Goal: Information Seeking & Learning: Understand process/instructions

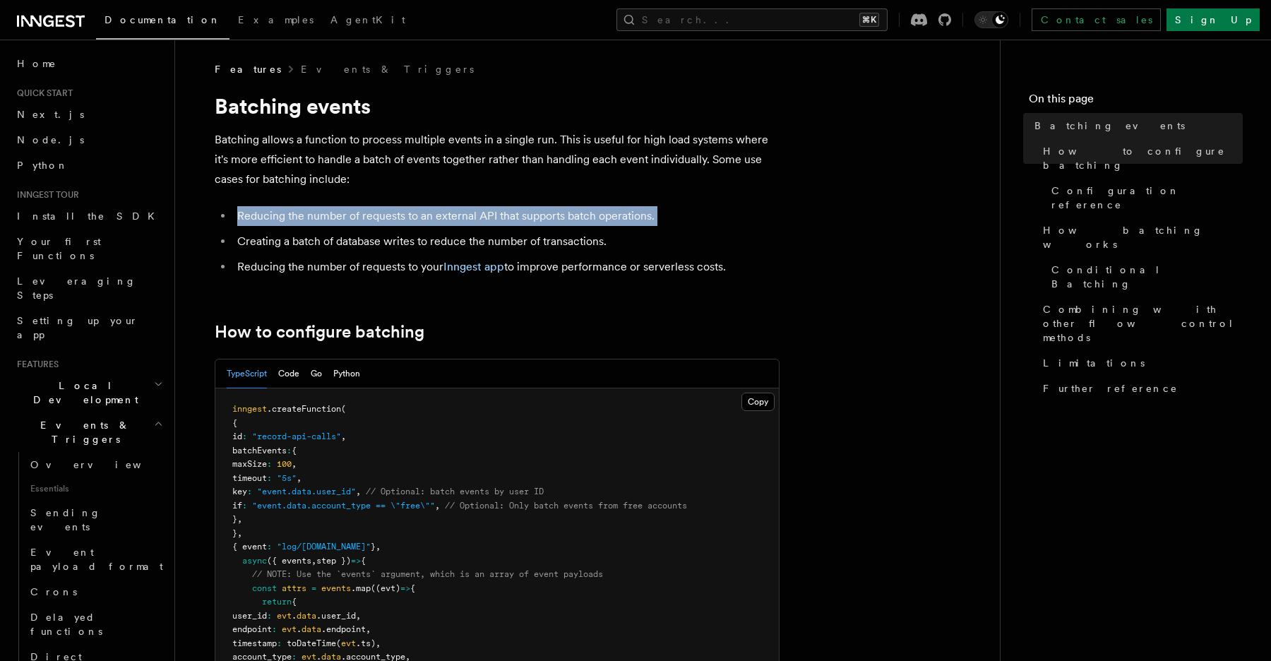
click at [416, 182] on p "Batching allows a function to process multiple events in a single run. This is …" at bounding box center [497, 159] width 565 height 59
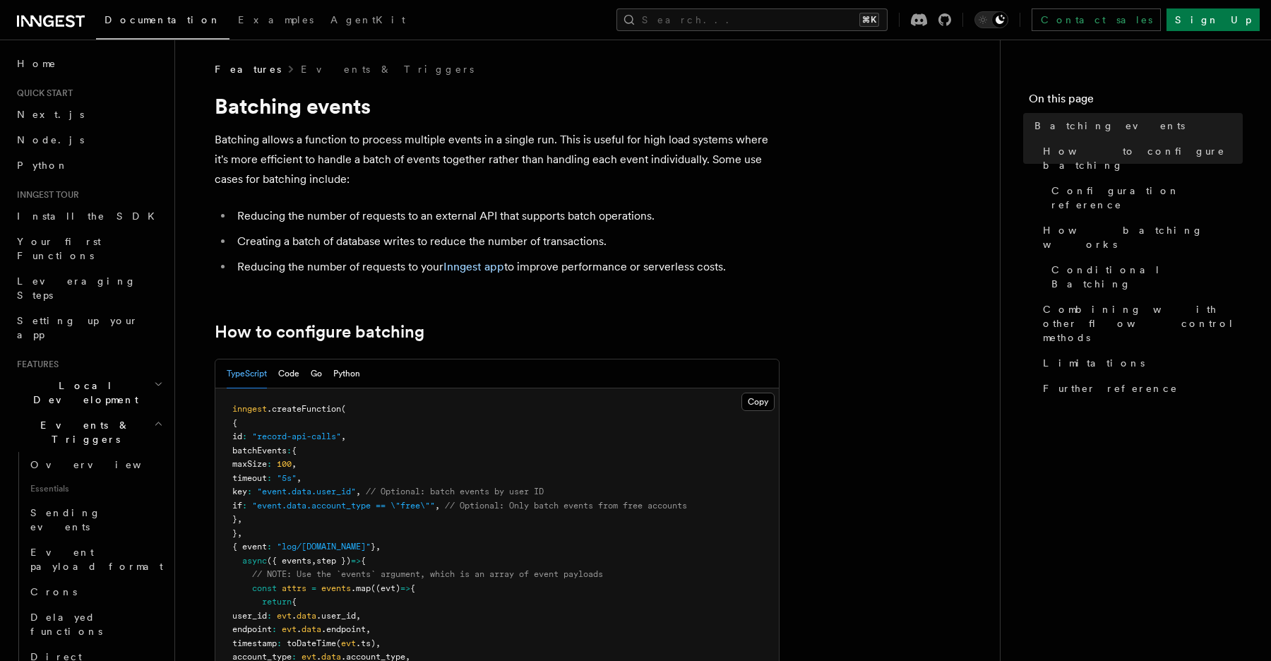
click at [416, 182] on p "Batching allows a function to process multiple events in a single run. This is …" at bounding box center [497, 159] width 565 height 59
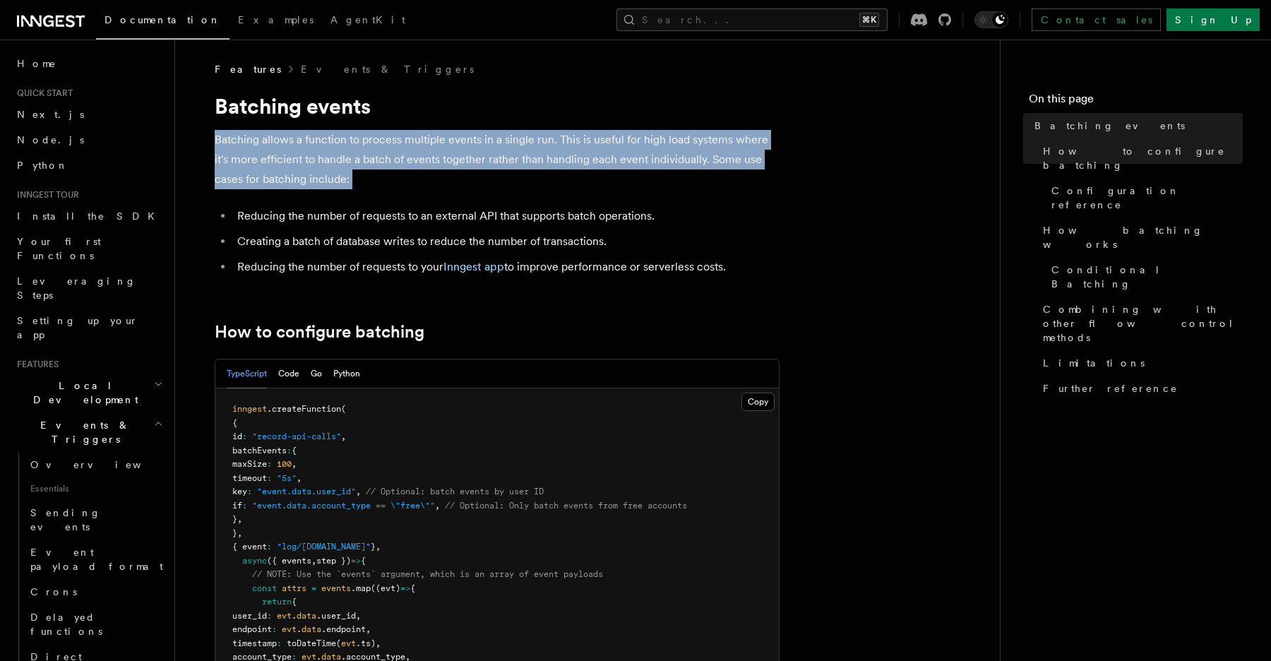
click at [416, 182] on p "Batching allows a function to process multiple events in a single run. This is …" at bounding box center [497, 159] width 565 height 59
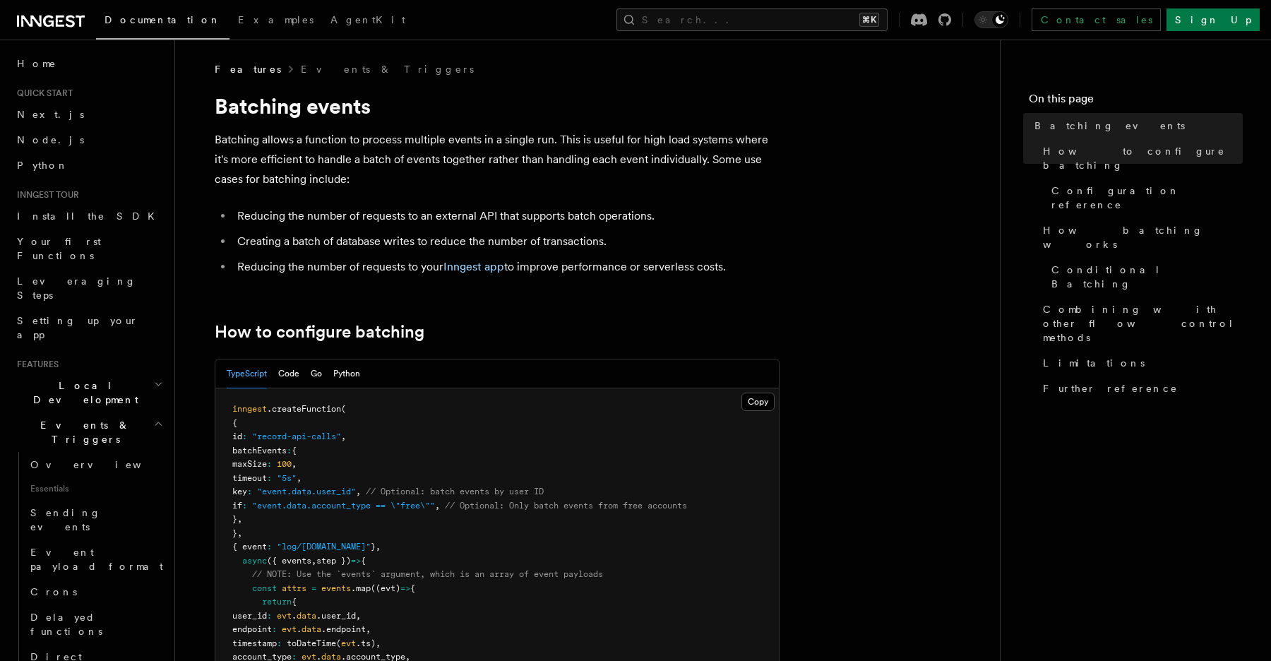
click at [416, 182] on p "Batching allows a function to process multiple events in a single run. This is …" at bounding box center [497, 159] width 565 height 59
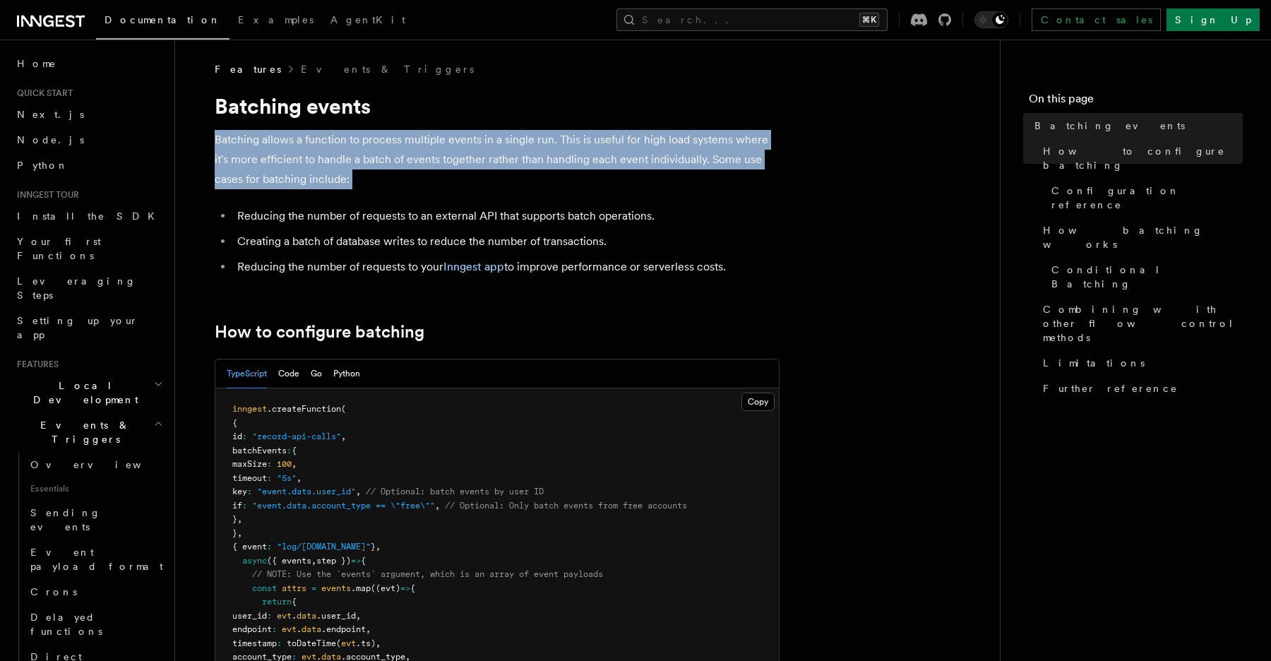
click at [416, 182] on p "Batching allows a function to process multiple events in a single run. This is …" at bounding box center [497, 159] width 565 height 59
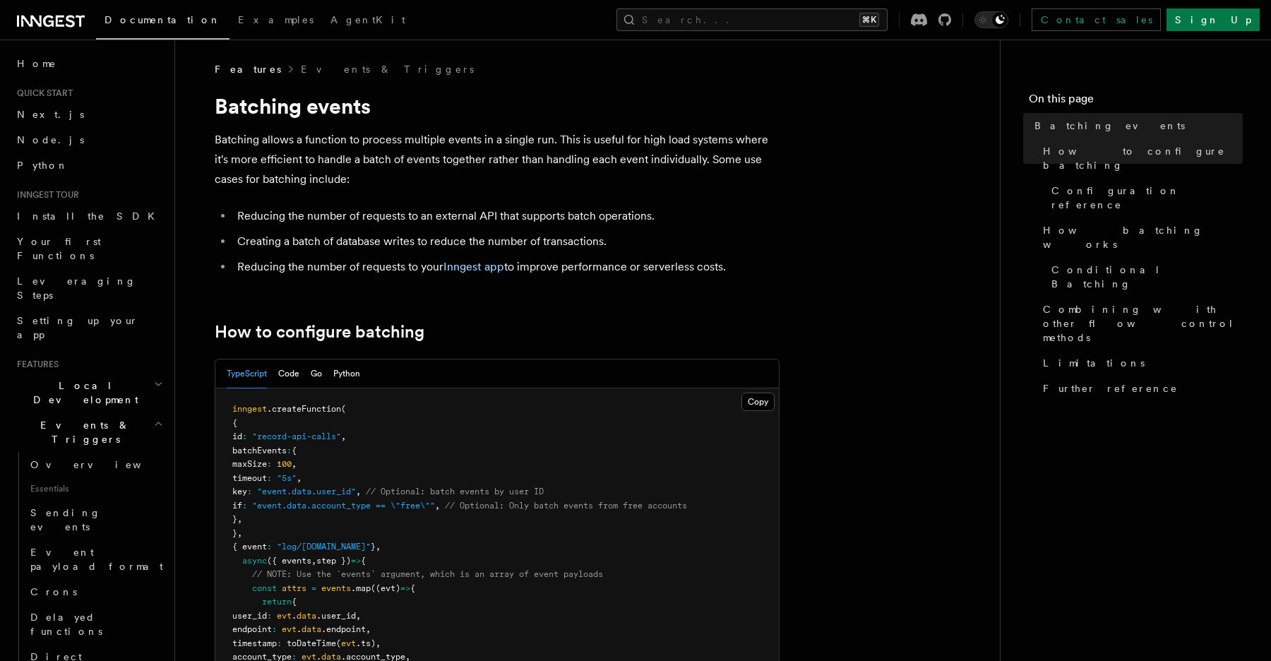
click at [416, 182] on p "Batching allows a function to process multiple events in a single run. This is …" at bounding box center [497, 159] width 565 height 59
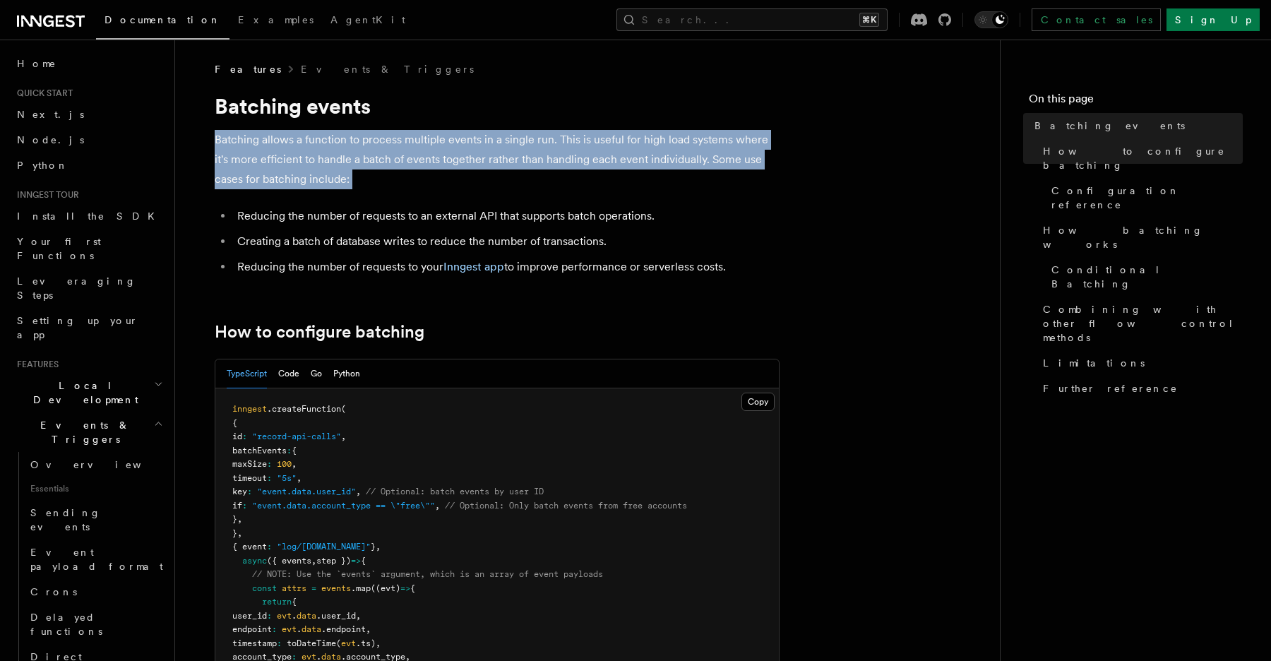
click at [416, 182] on p "Batching allows a function to process multiple events in a single run. This is …" at bounding box center [497, 159] width 565 height 59
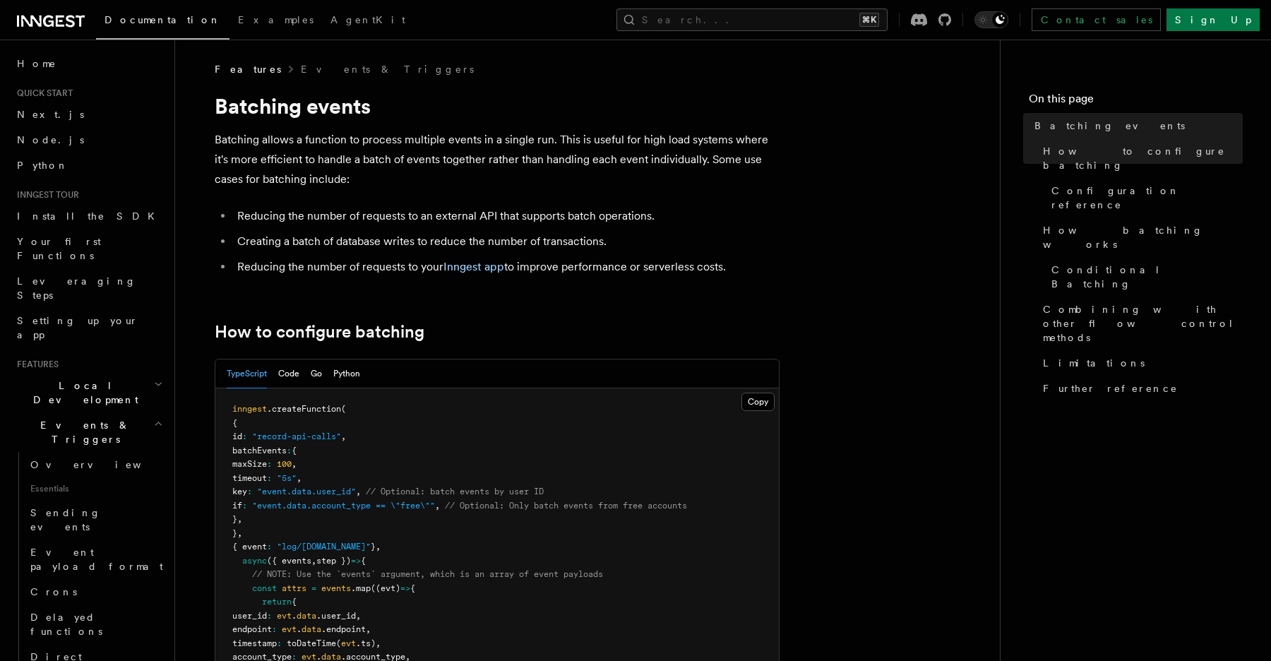
click at [416, 182] on p "Batching allows a function to process multiple events in a single run. This is …" at bounding box center [497, 159] width 565 height 59
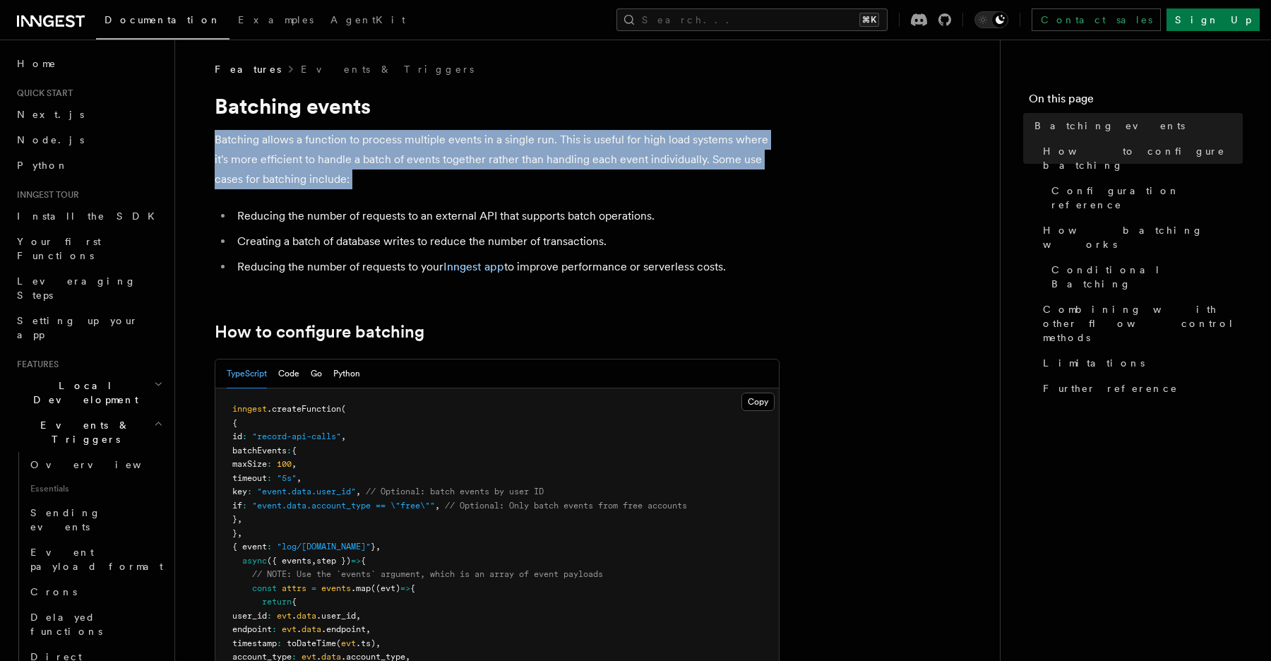
click at [416, 182] on p "Batching allows a function to process multiple events in a single run. This is …" at bounding box center [497, 159] width 565 height 59
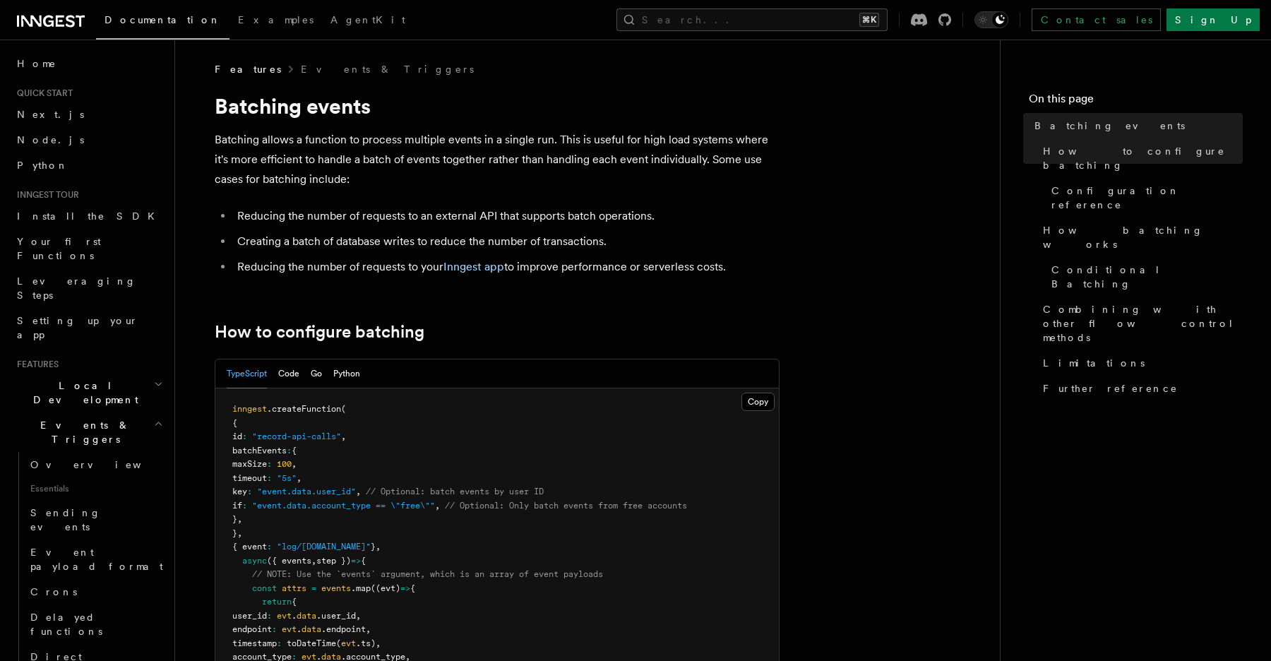
click at [217, 139] on p "Batching allows a function to process multiple events in a single run. This is …" at bounding box center [497, 159] width 565 height 59
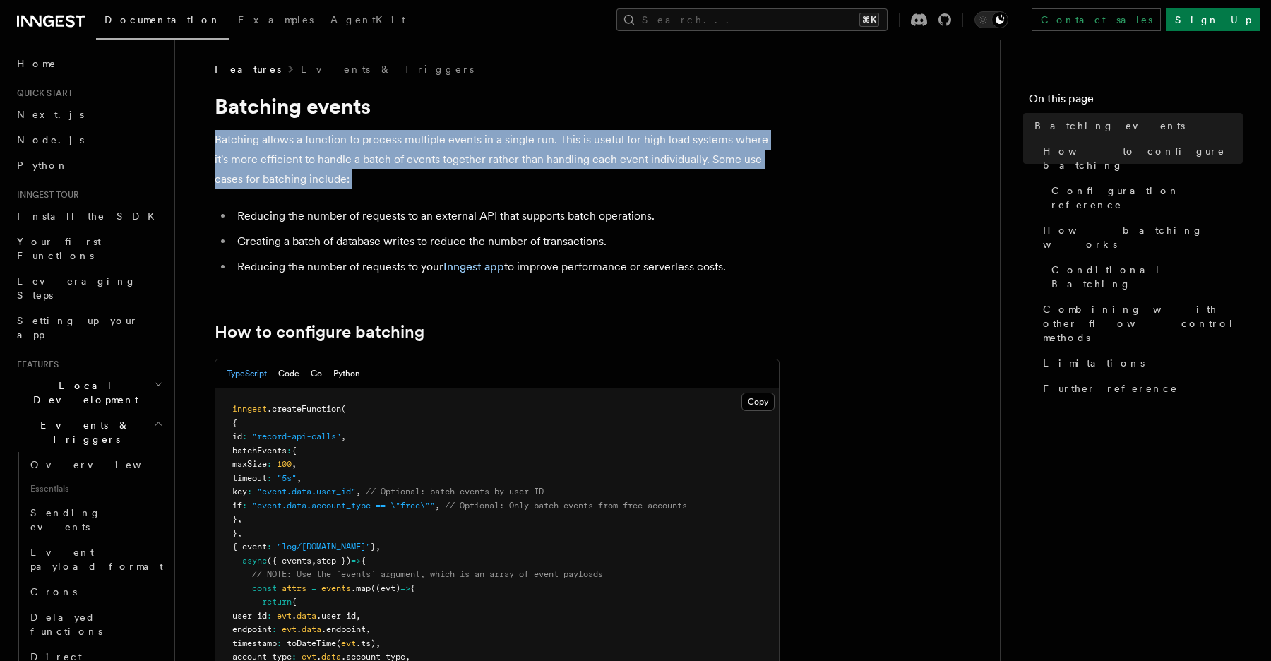
click at [217, 139] on p "Batching allows a function to process multiple events in a single run. This is …" at bounding box center [497, 159] width 565 height 59
click at [433, 206] on li "Reducing the number of requests to an external API that supports batch operatio…" at bounding box center [506, 216] width 547 height 20
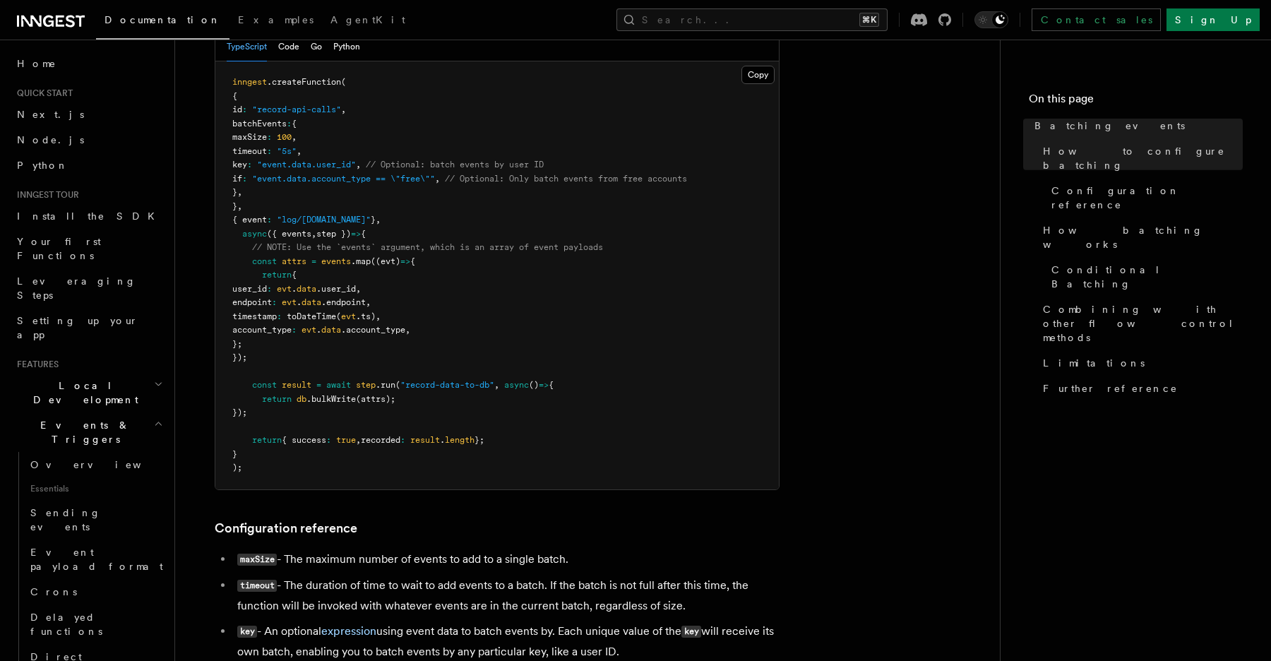
scroll to position [470, 0]
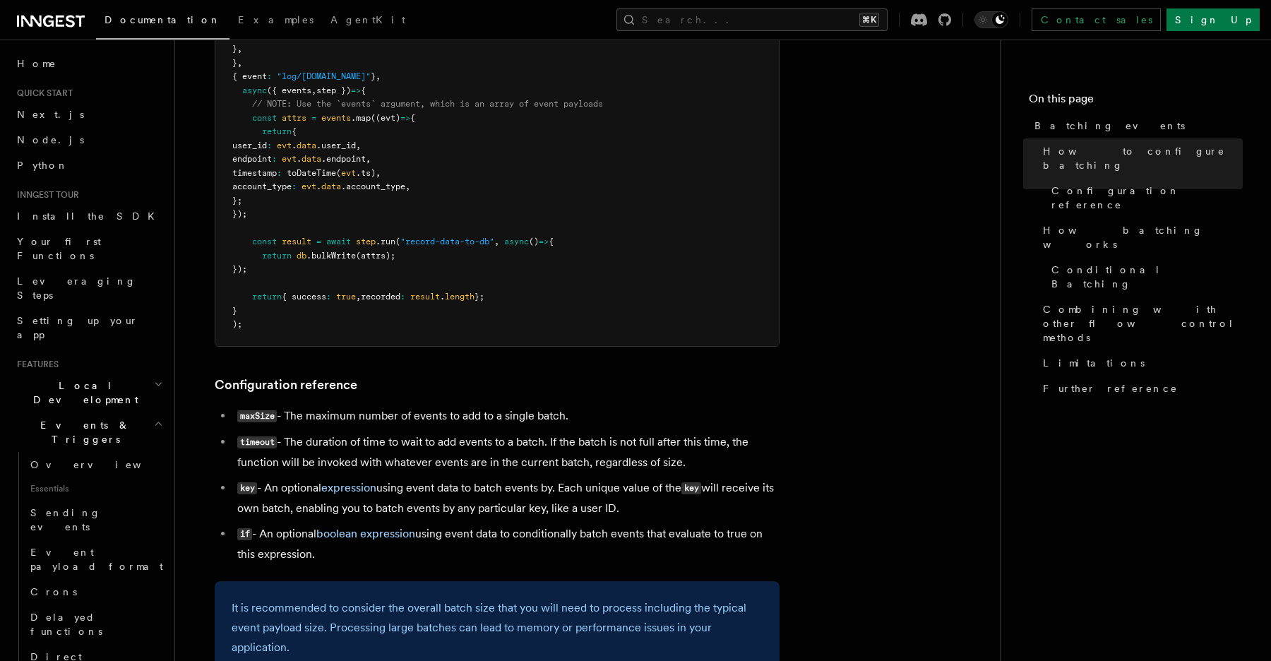
click at [360, 218] on pre "inngest .createFunction ( { id : "record-api-calls" , batchEvents : { maxSize :…" at bounding box center [497, 132] width 564 height 428
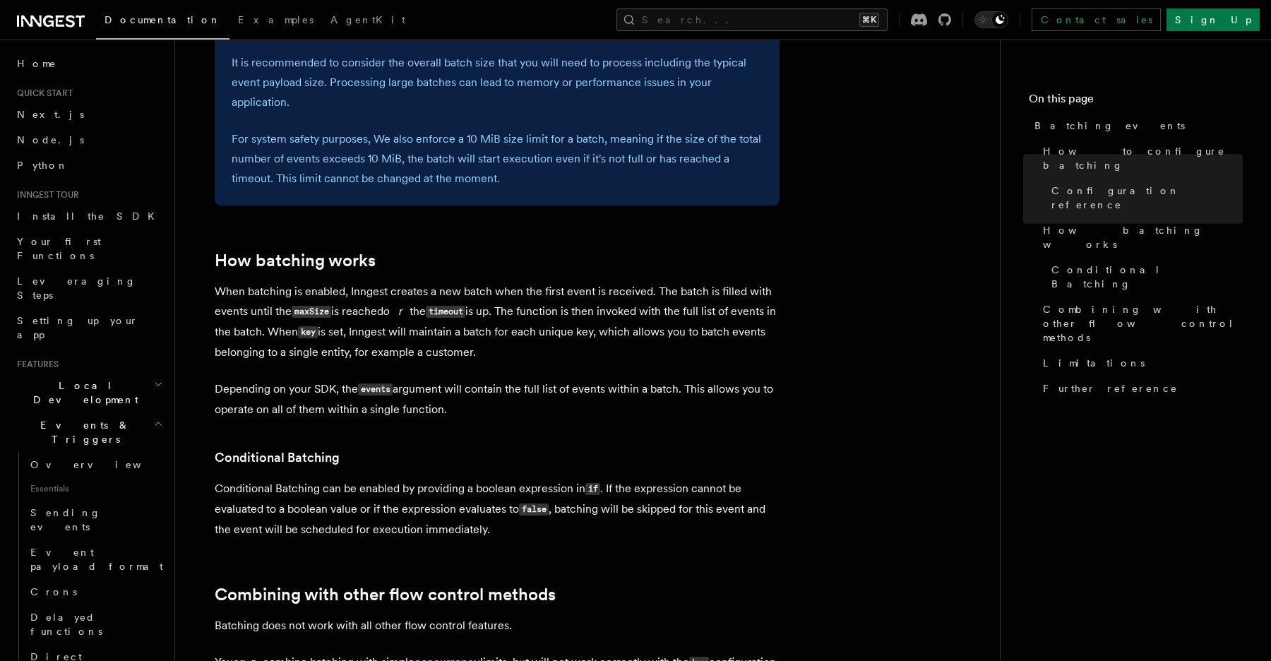
scroll to position [1024, 0]
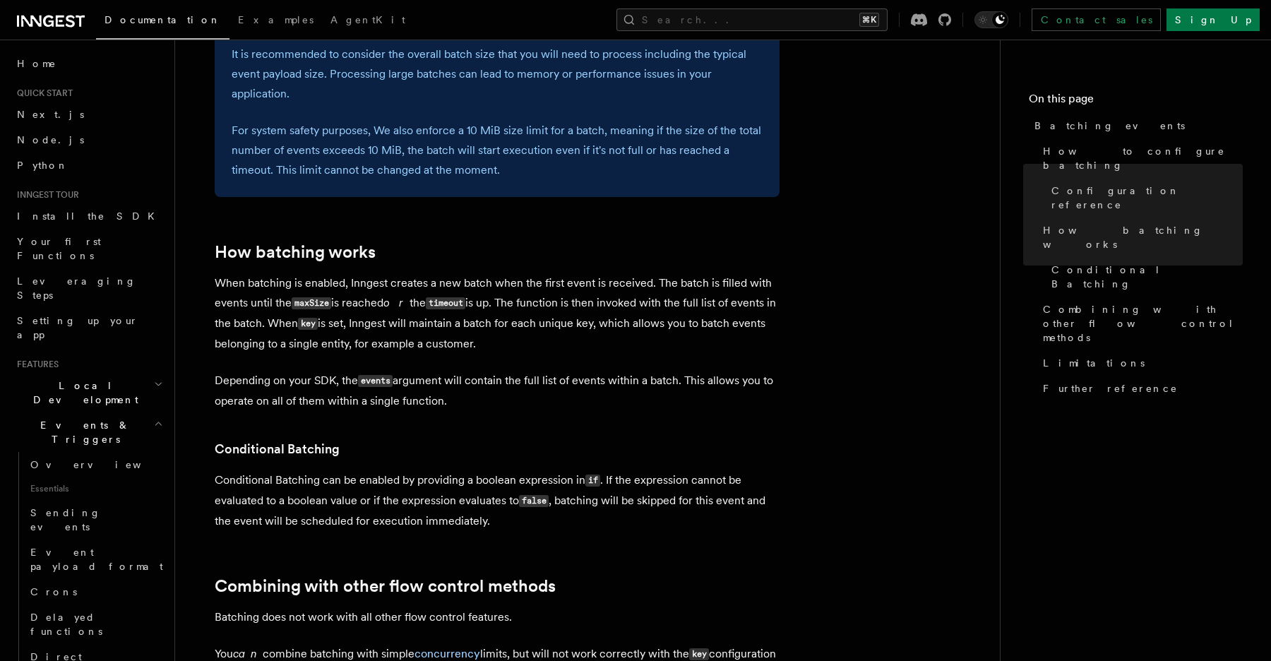
click at [538, 335] on p "When batching is enabled, Inngest creates a new batch when the first event is r…" at bounding box center [497, 313] width 565 height 81
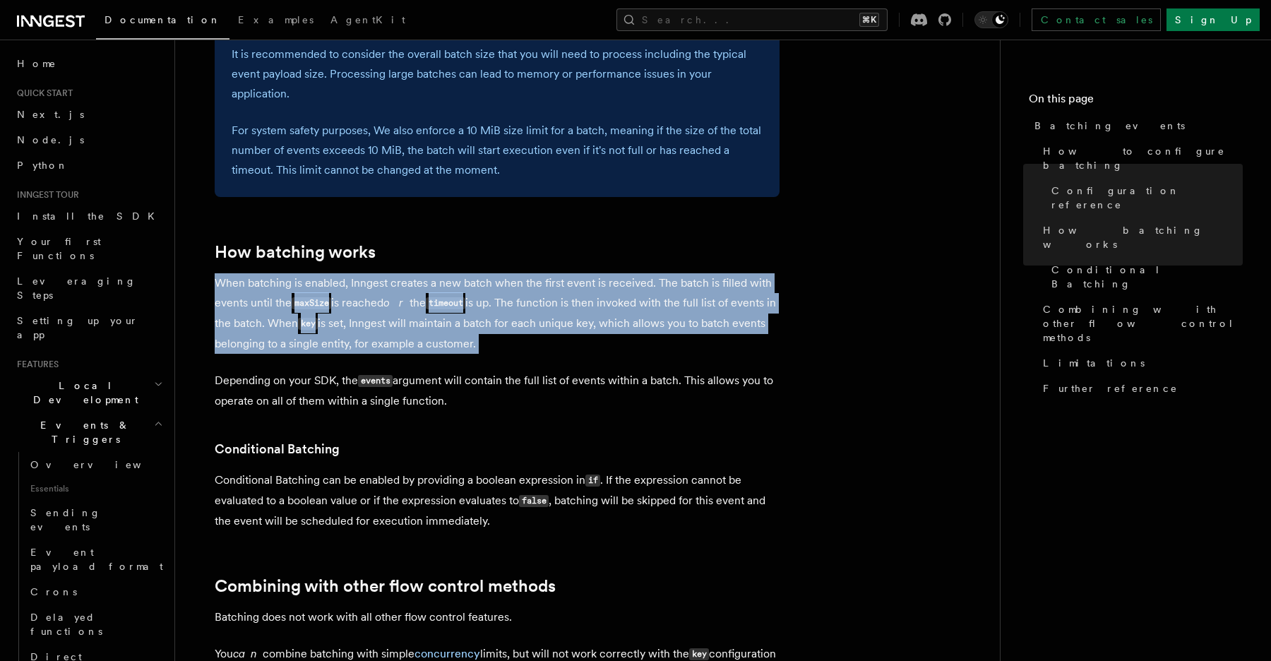
click at [485, 357] on article "Features Events & Triggers Batching events Batching allows a function to proces…" at bounding box center [588, 127] width 780 height 2178
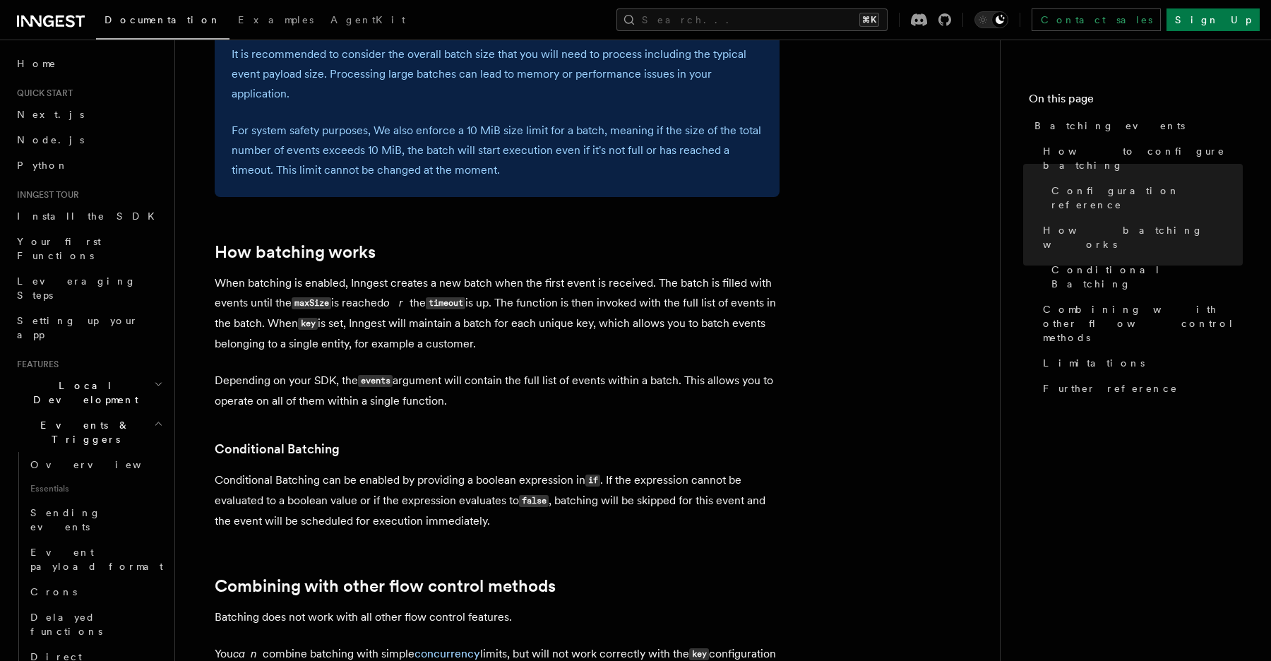
click at [485, 357] on article "Features Events & Triggers Batching events Batching allows a function to proces…" at bounding box center [588, 127] width 780 height 2178
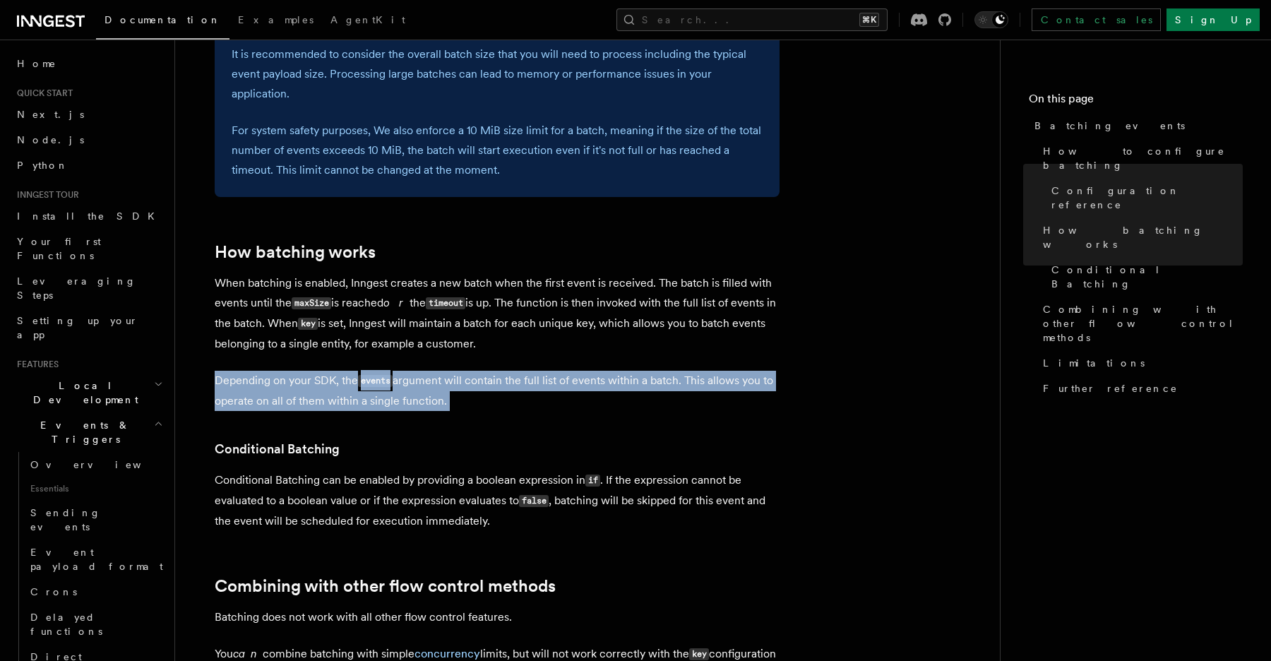
click at [505, 346] on p "When batching is enabled, Inngest creates a new batch when the first event is r…" at bounding box center [497, 313] width 565 height 81
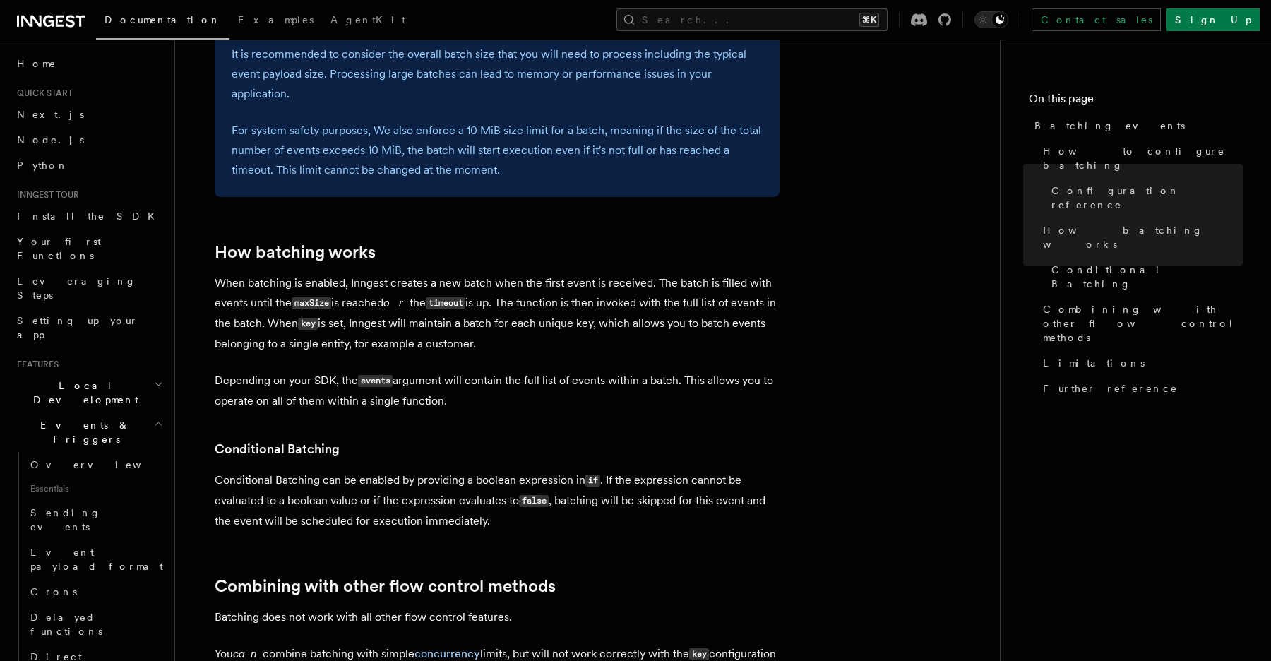
click at [505, 346] on p "When batching is enabled, Inngest creates a new batch when the first event is r…" at bounding box center [497, 313] width 565 height 81
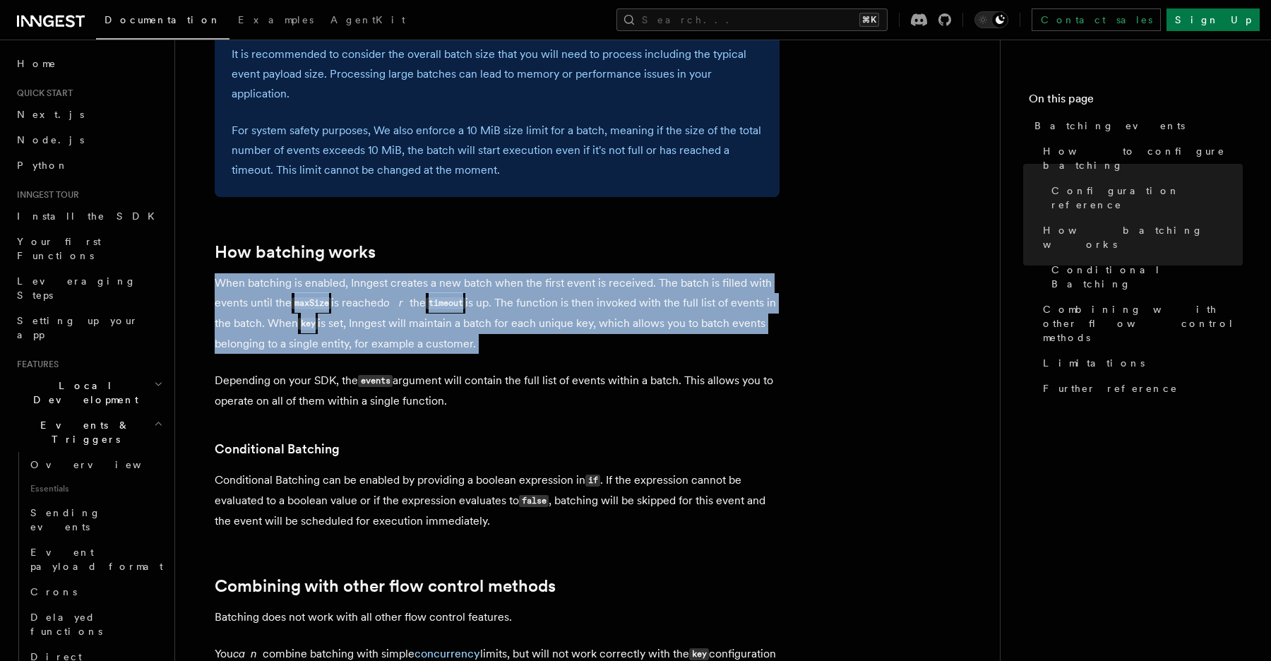
click at [505, 346] on p "When batching is enabled, Inngest creates a new batch when the first event is r…" at bounding box center [497, 313] width 565 height 81
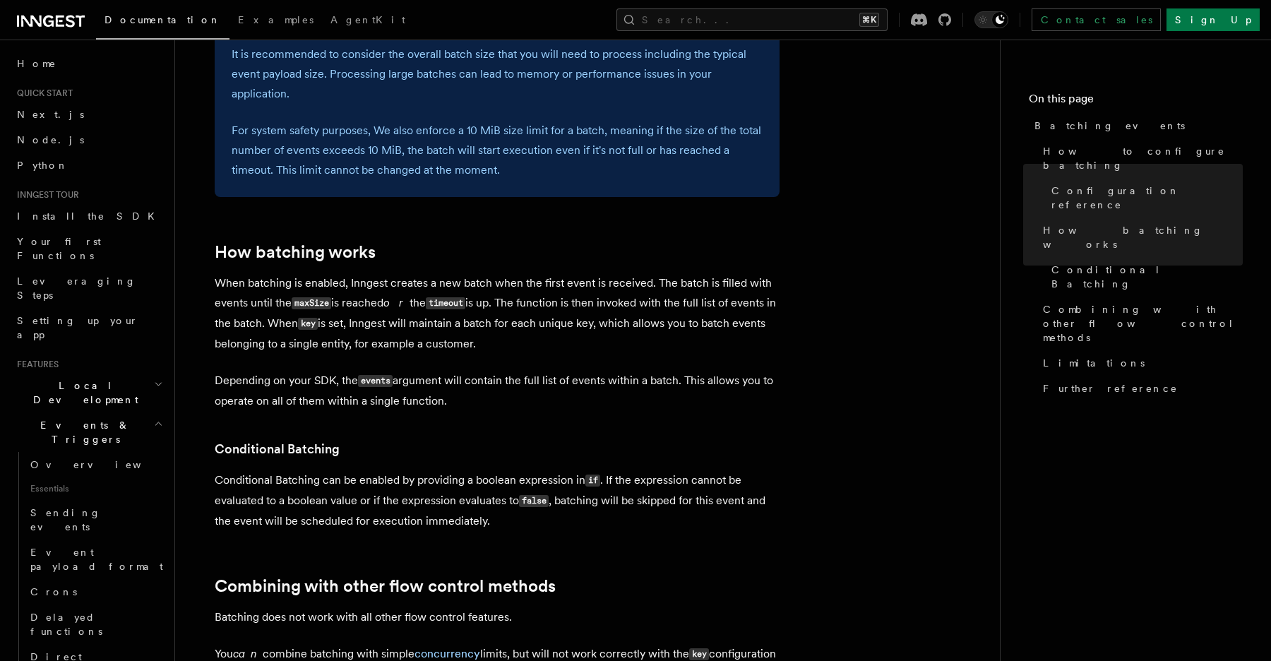
click at [429, 423] on article "Features Events & Triggers Batching events Batching allows a function to proces…" at bounding box center [588, 127] width 780 height 2178
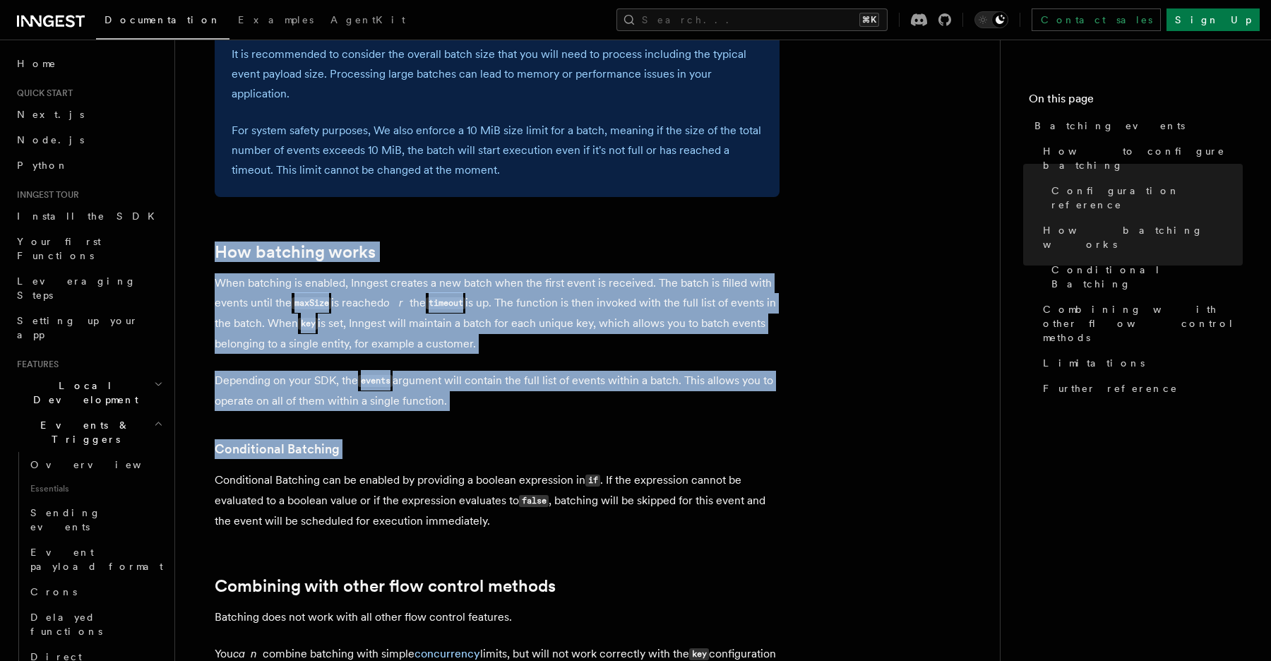
drag, startPoint x: 429, startPoint y: 423, endPoint x: 453, endPoint y: 238, distance: 186.5
click at [453, 238] on article "Features Events & Triggers Batching events Batching allows a function to proces…" at bounding box center [588, 127] width 780 height 2178
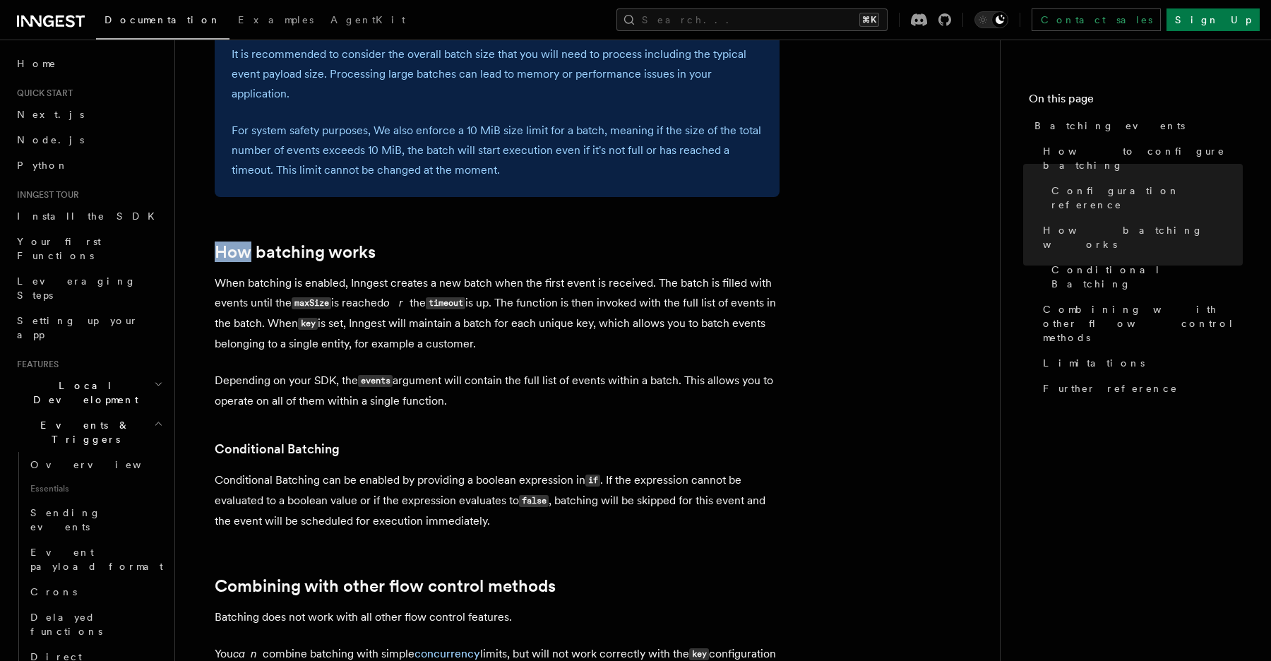
click at [453, 238] on article "Features Events & Triggers Batching events Batching allows a function to proces…" at bounding box center [588, 127] width 780 height 2178
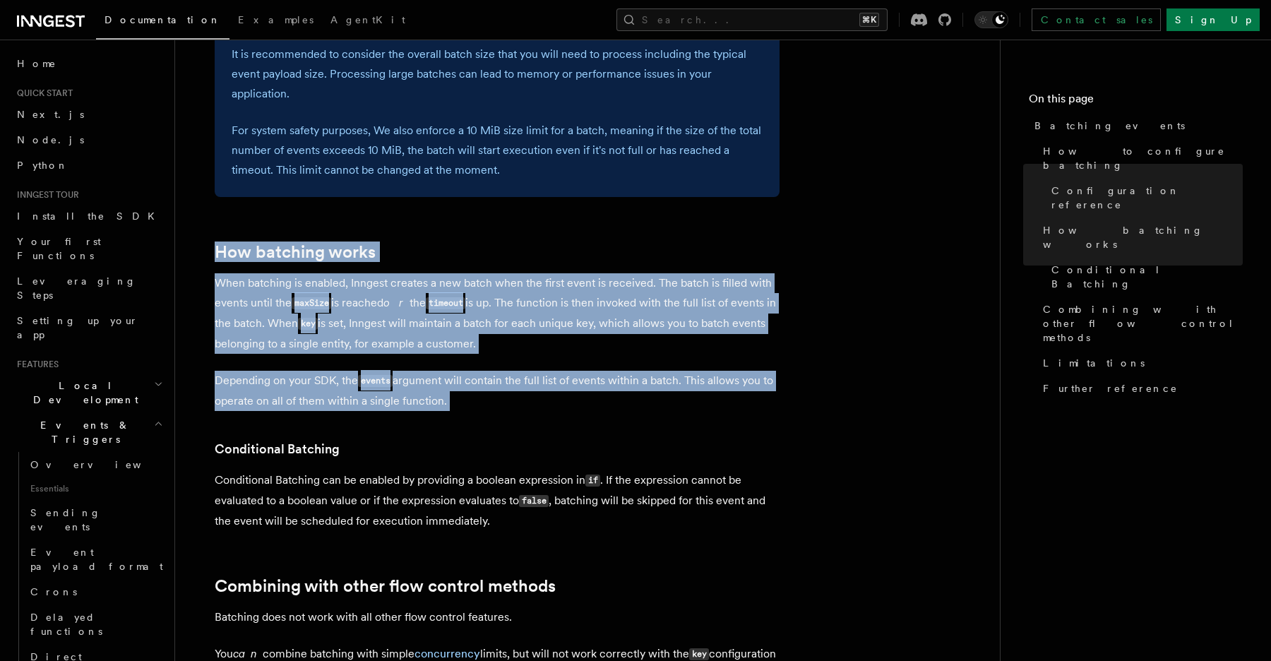
drag, startPoint x: 453, startPoint y: 238, endPoint x: 465, endPoint y: 400, distance: 162.2
click at [463, 400] on article "Features Events & Triggers Batching events Batching allows a function to proces…" at bounding box center [588, 127] width 780 height 2178
click at [465, 400] on p "Depending on your SDK, the events argument will contain the full list of events…" at bounding box center [497, 391] width 565 height 40
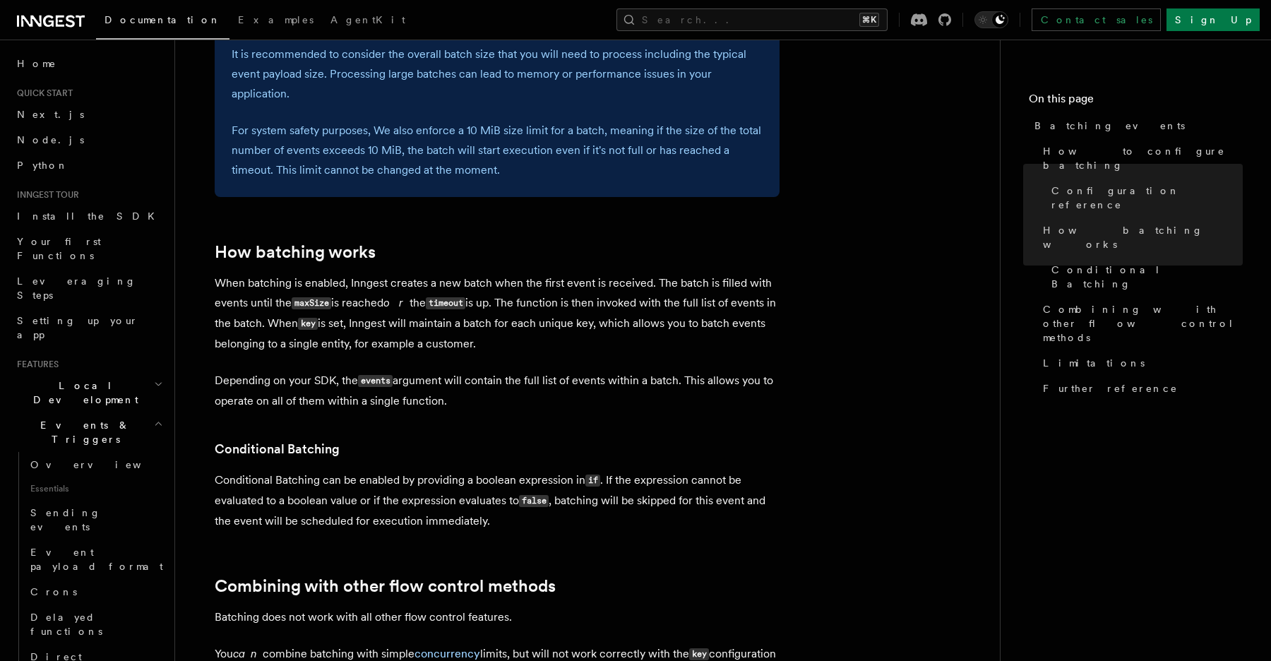
click at [465, 400] on p "Depending on your SDK, the events argument will contain the full list of events…" at bounding box center [497, 391] width 565 height 40
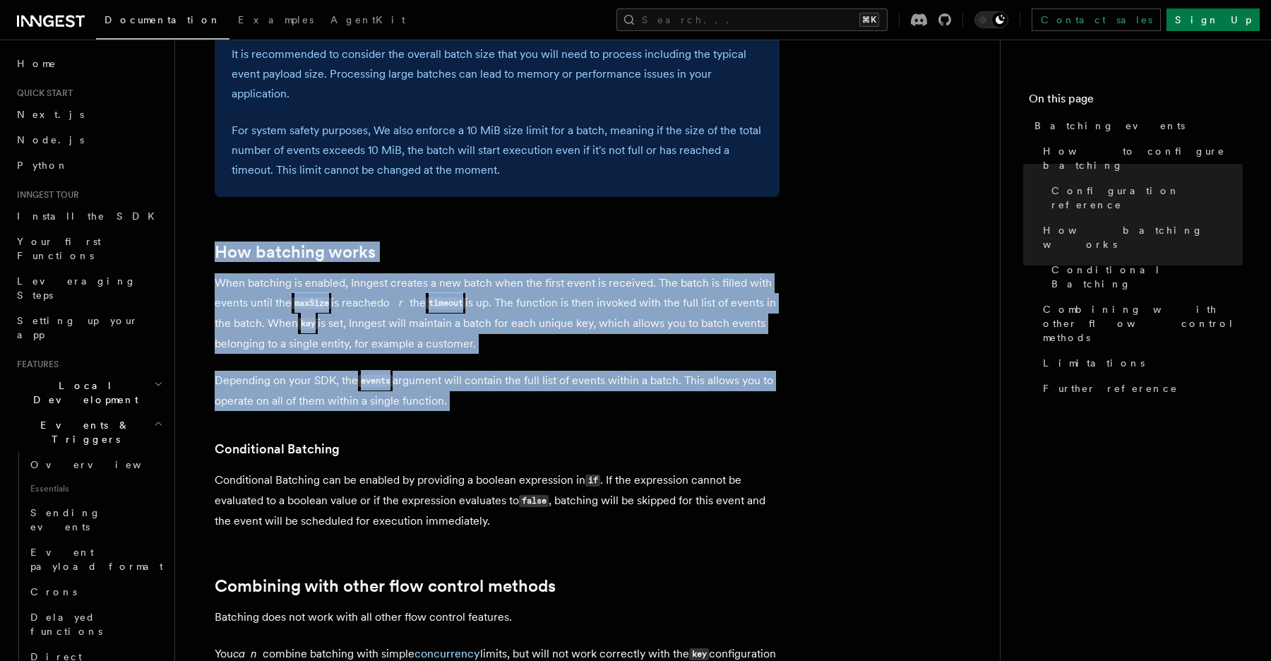
drag, startPoint x: 465, startPoint y: 400, endPoint x: 465, endPoint y: 222, distance: 177.3
click at [465, 222] on article "Features Events & Triggers Batching events Batching allows a function to proces…" at bounding box center [588, 127] width 780 height 2178
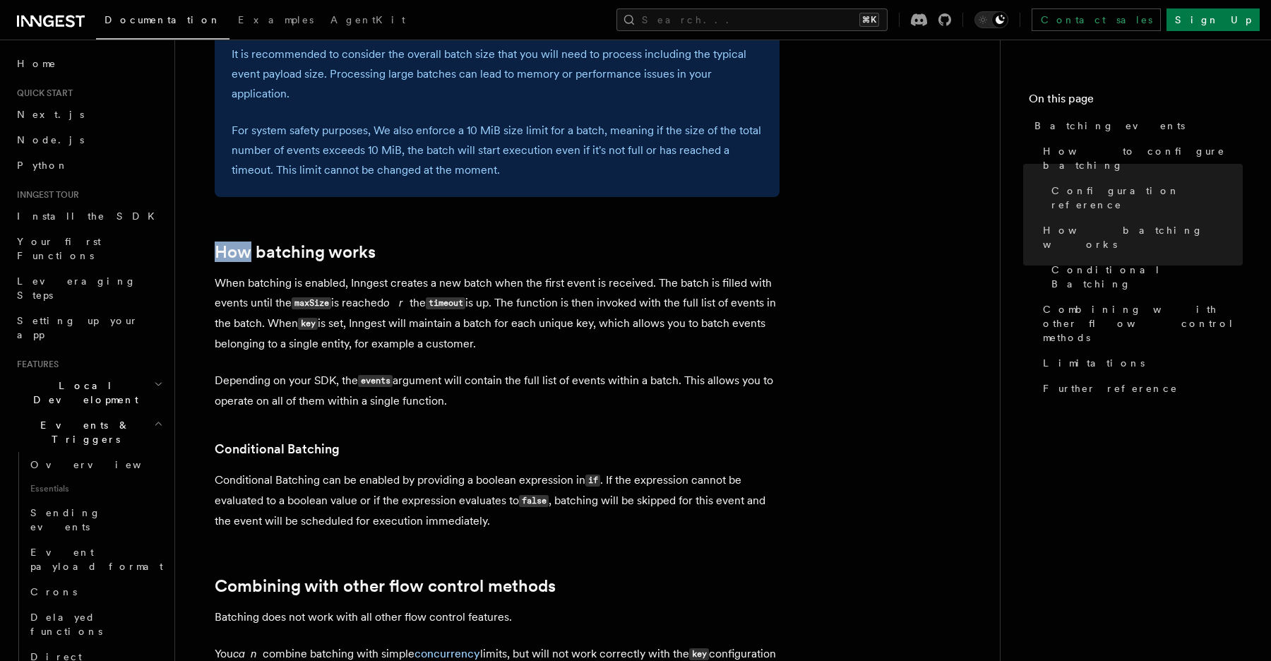
click at [465, 222] on article "Features Events & Triggers Batching events Batching allows a function to proces…" at bounding box center [588, 127] width 780 height 2178
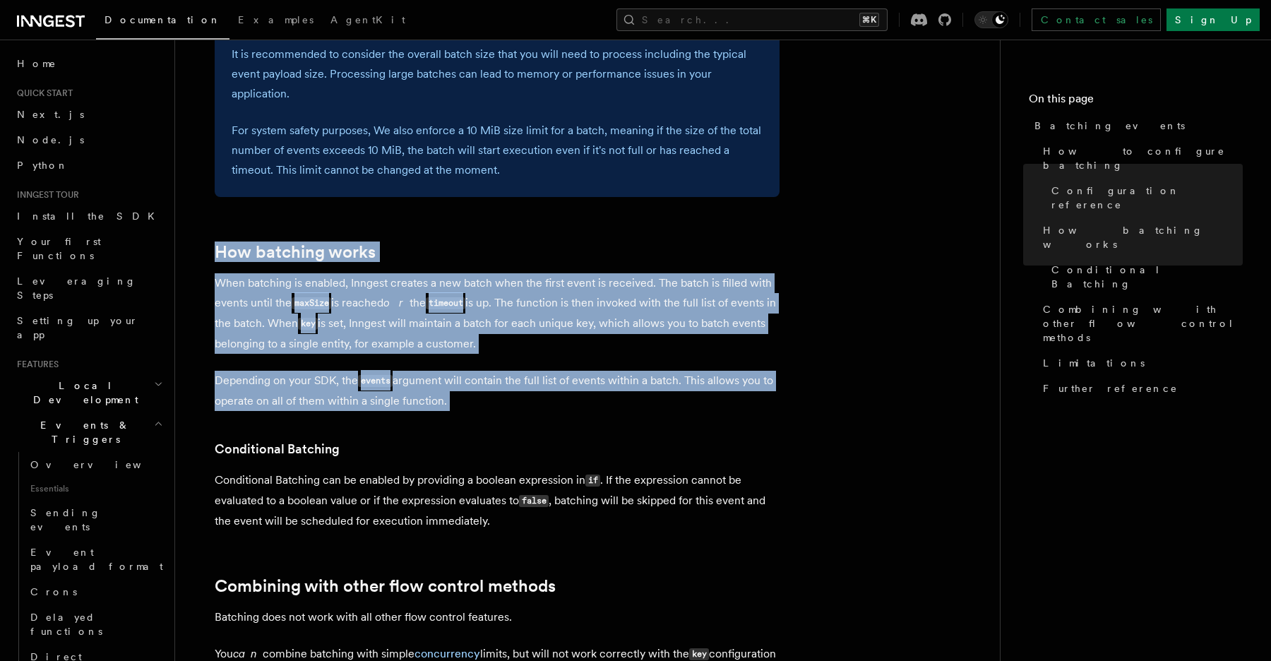
drag, startPoint x: 465, startPoint y: 222, endPoint x: 463, endPoint y: 386, distance: 163.9
click at [463, 386] on article "Features Events & Triggers Batching events Batching allows a function to proces…" at bounding box center [588, 127] width 780 height 2178
click at [465, 405] on p "Depending on your SDK, the events argument will contain the full list of events…" at bounding box center [497, 391] width 565 height 40
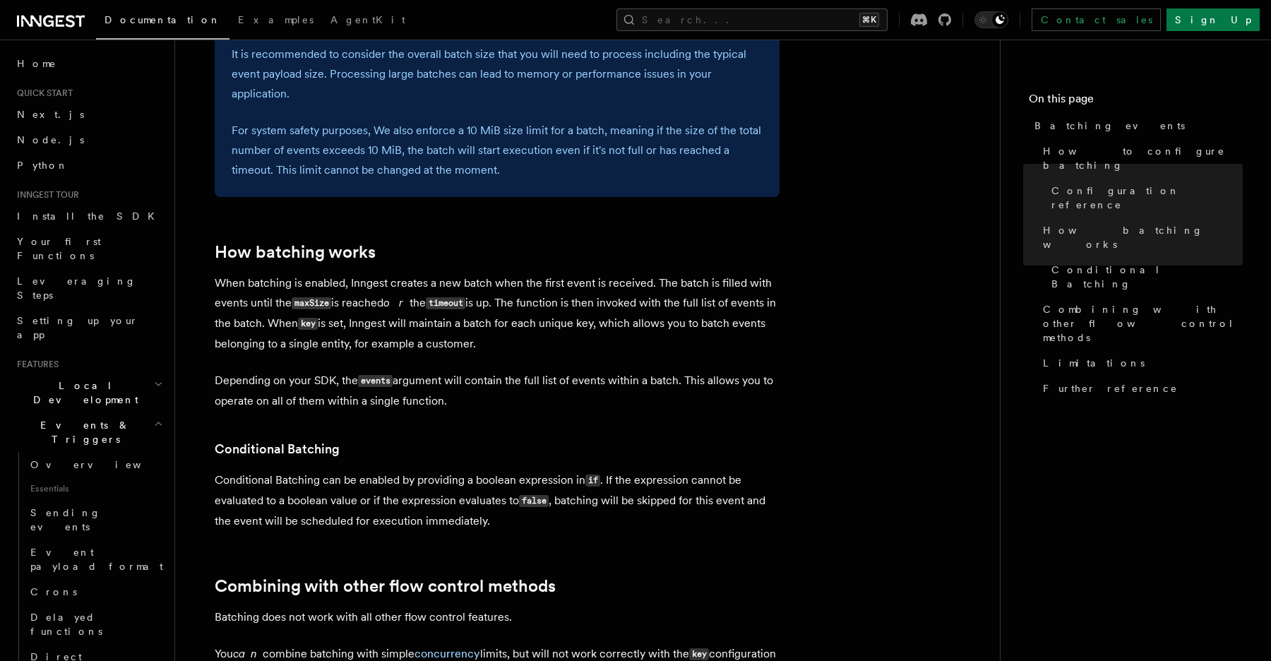
click at [465, 405] on p "Depending on your SDK, the events argument will contain the full list of events…" at bounding box center [497, 391] width 565 height 40
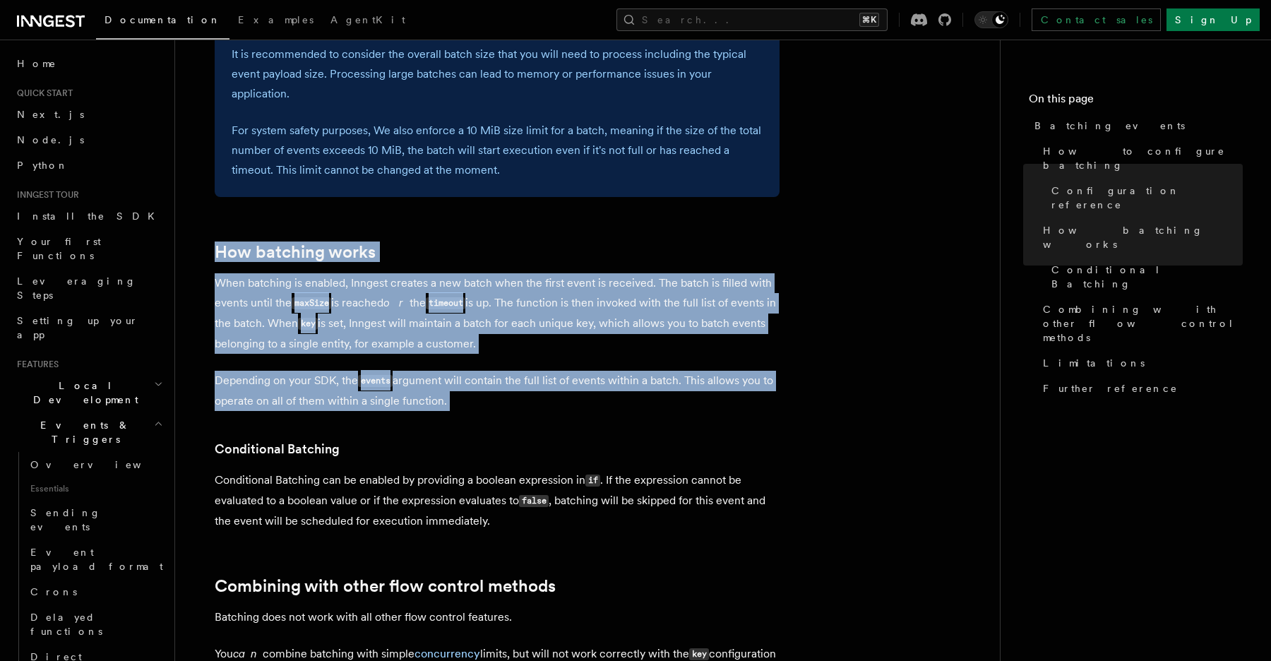
drag, startPoint x: 465, startPoint y: 405, endPoint x: 440, endPoint y: 252, distance: 155.2
click at [440, 252] on article "Features Events & Triggers Batching events Batching allows a function to proces…" at bounding box center [588, 127] width 780 height 2178
click at [440, 252] on h2 "How batching works" at bounding box center [497, 252] width 565 height 20
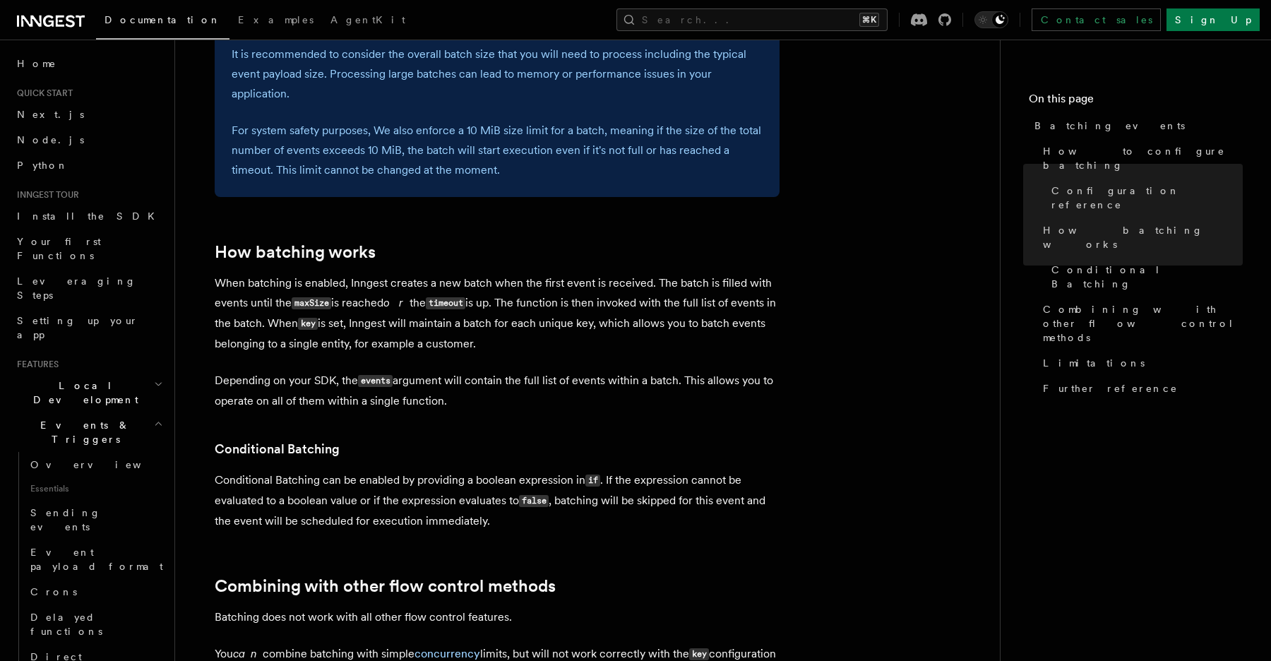
click at [383, 258] on h2 "How batching works" at bounding box center [497, 252] width 565 height 20
click at [506, 333] on p "When batching is enabled, Inngest creates a new batch when the first event is r…" at bounding box center [497, 313] width 565 height 81
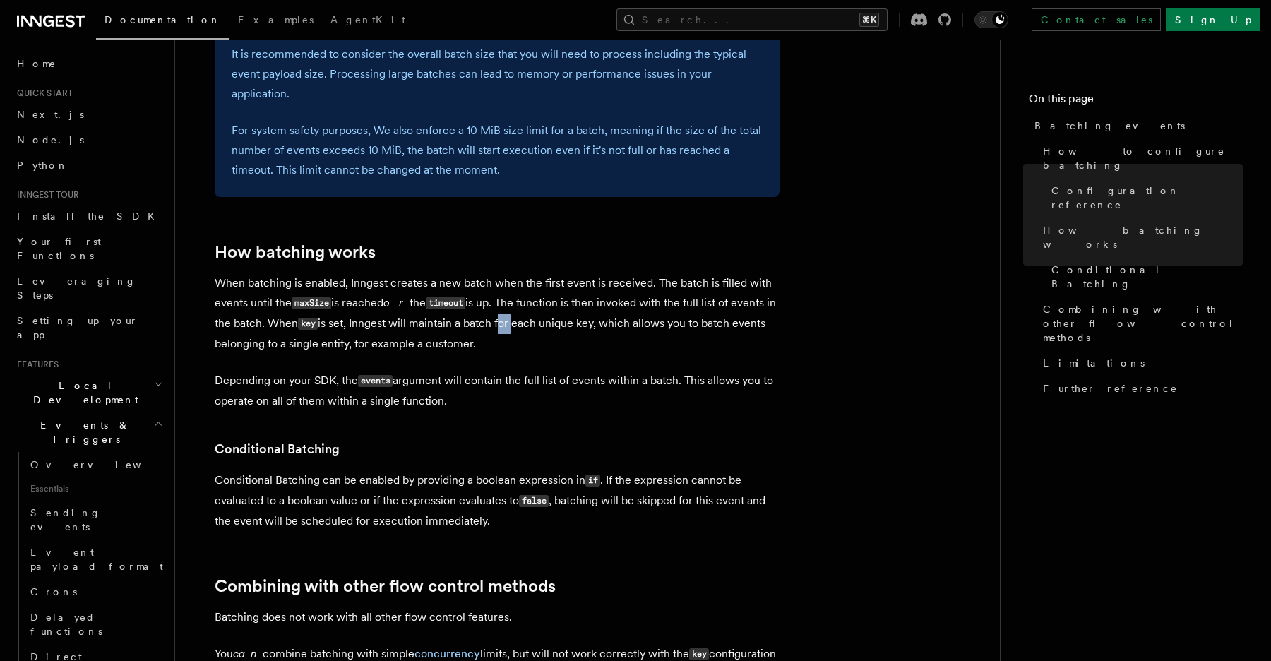
click at [506, 333] on p "When batching is enabled, Inngest creates a new batch when the first event is r…" at bounding box center [497, 313] width 565 height 81
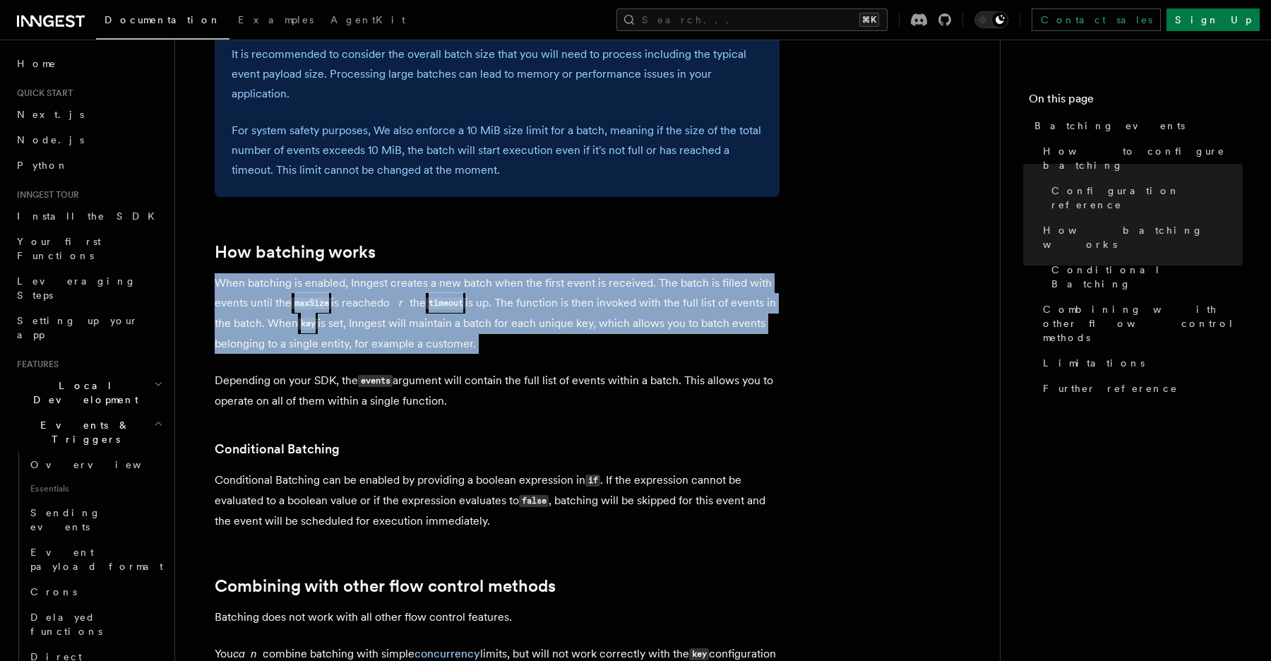
click at [544, 340] on p "When batching is enabled, Inngest creates a new batch when the first event is r…" at bounding box center [497, 313] width 565 height 81
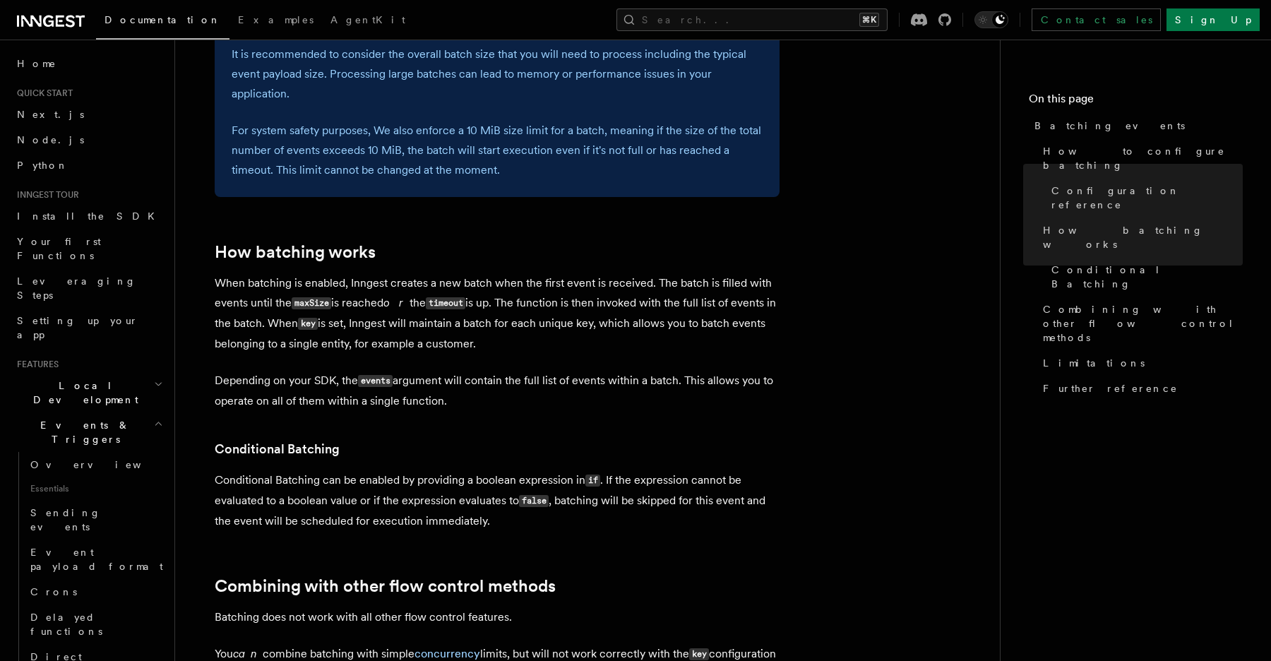
click at [544, 340] on p "When batching is enabled, Inngest creates a new batch when the first event is r…" at bounding box center [497, 313] width 565 height 81
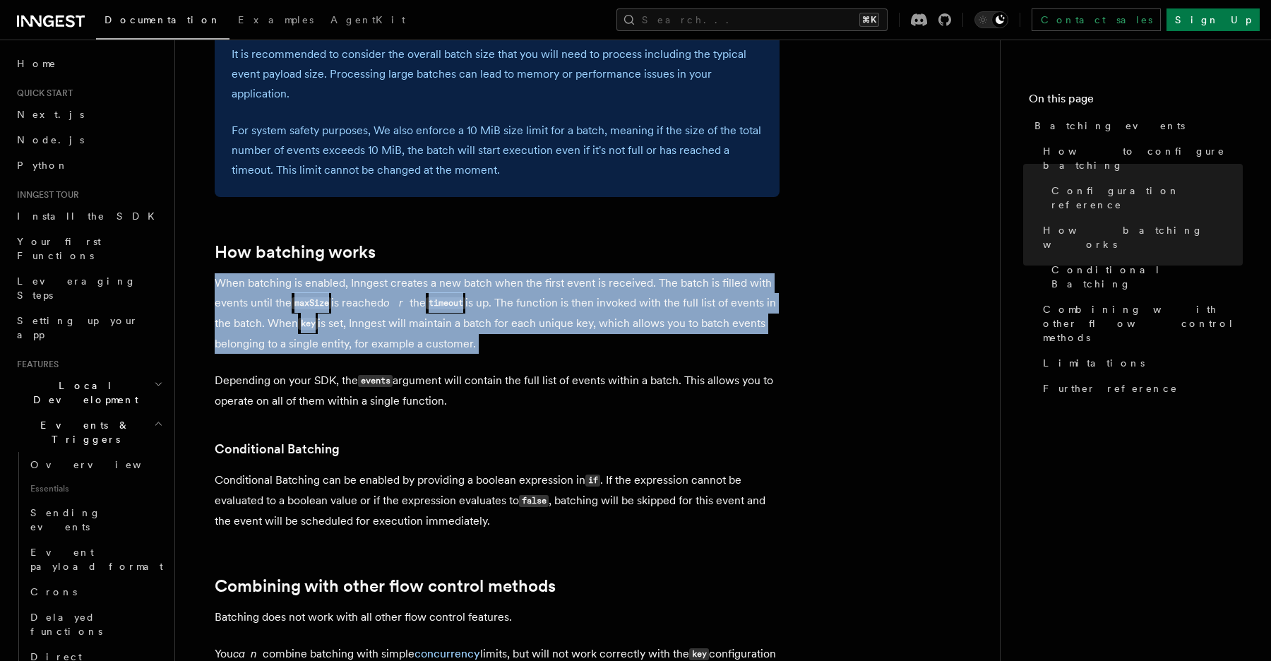
click at [333, 286] on p "When batching is enabled, Inngest creates a new batch when the first event is r…" at bounding box center [497, 313] width 565 height 81
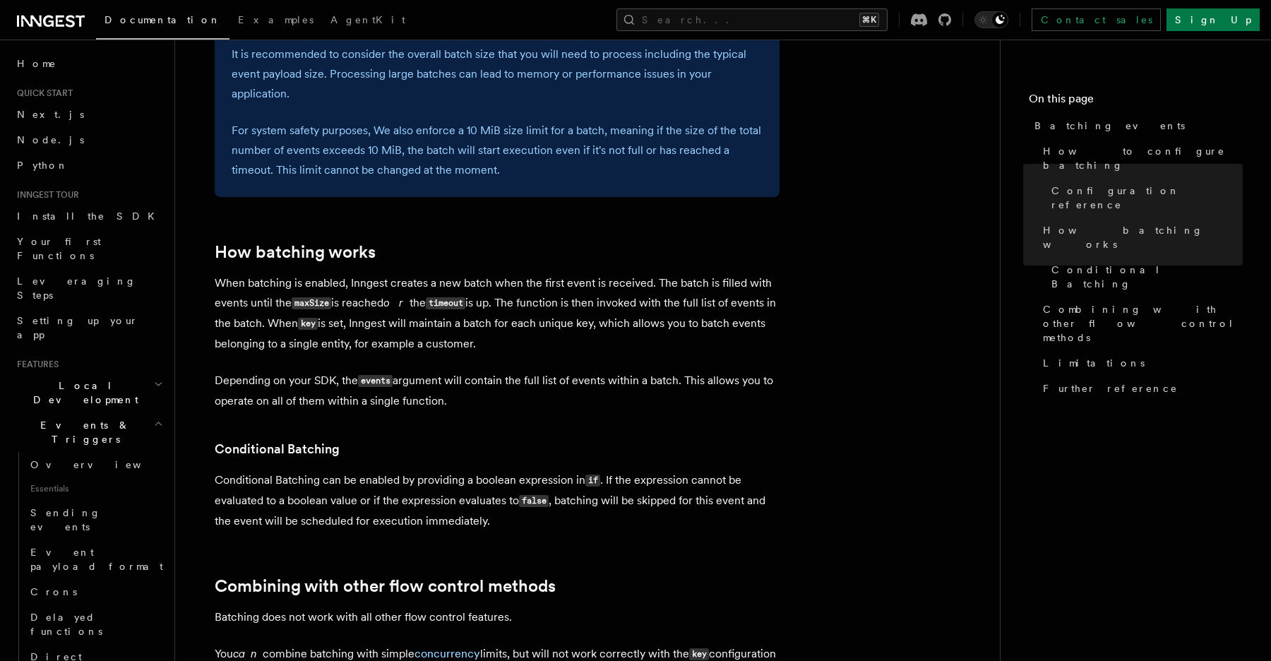
click at [333, 286] on p "When batching is enabled, Inngest creates a new batch when the first event is r…" at bounding box center [497, 313] width 565 height 81
click at [294, 287] on p "When batching is enabled, Inngest creates a new batch when the first event is r…" at bounding box center [497, 313] width 565 height 81
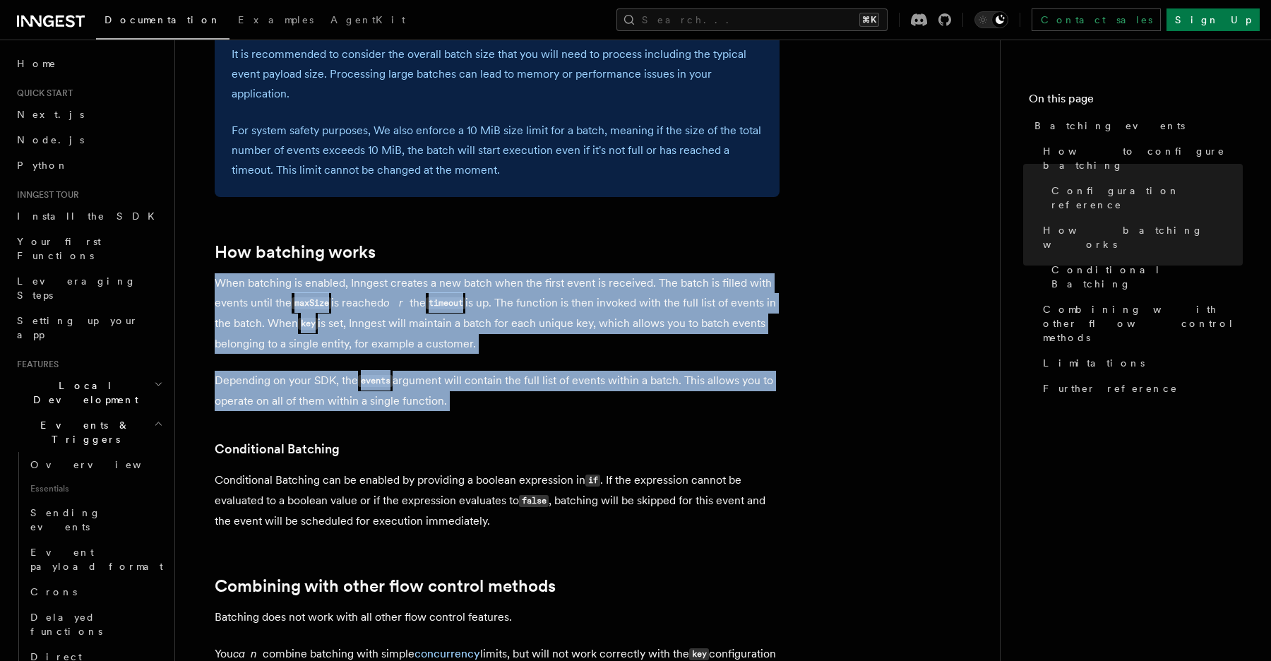
drag, startPoint x: 294, startPoint y: 287, endPoint x: 453, endPoint y: 376, distance: 182.4
click at [453, 376] on article "Features Events & Triggers Batching events Batching allows a function to proces…" at bounding box center [588, 127] width 780 height 2178
click at [475, 359] on article "Features Events & Triggers Batching events Batching allows a function to proces…" at bounding box center [588, 127] width 780 height 2178
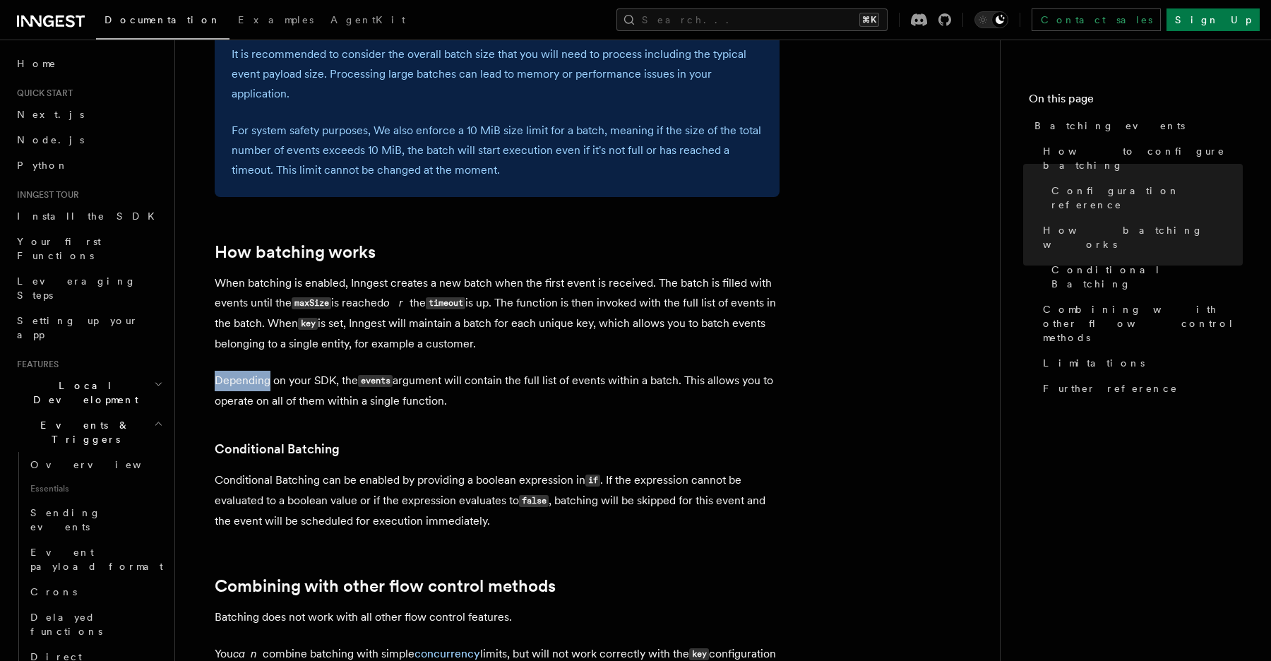
click at [475, 359] on article "Features Events & Triggers Batching events Batching allows a function to proces…" at bounding box center [588, 127] width 780 height 2178
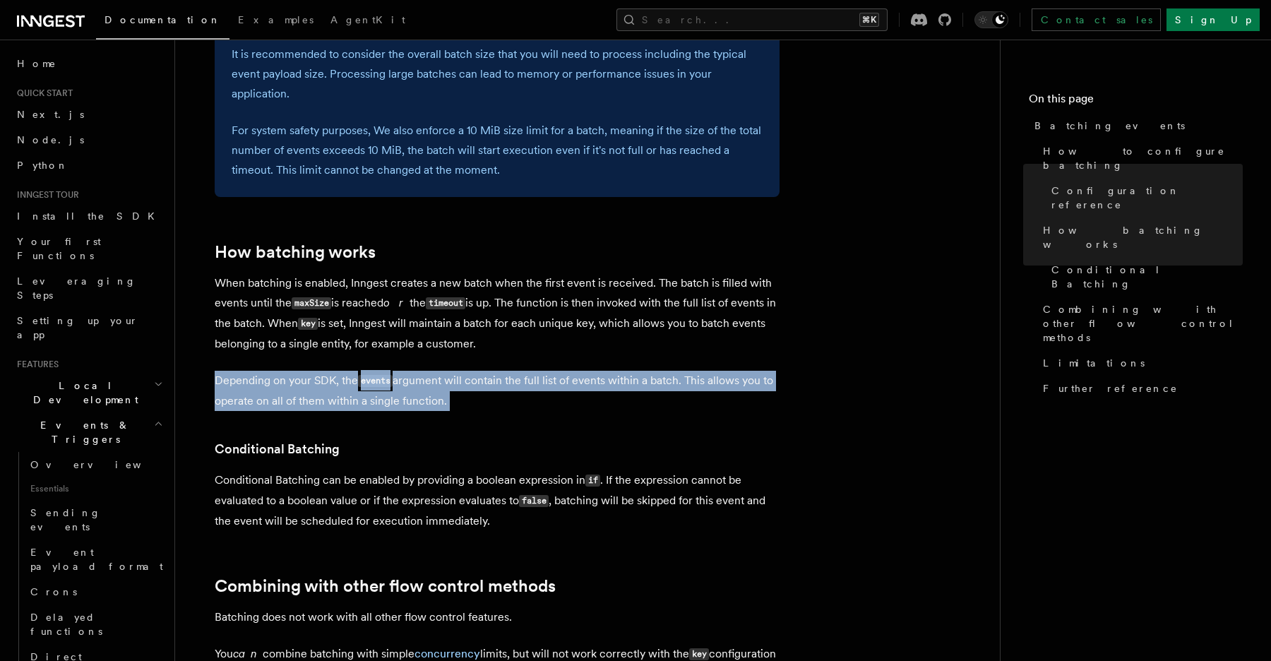
click at [475, 359] on article "Features Events & Triggers Batching events Batching allows a function to proces…" at bounding box center [588, 127] width 780 height 2178
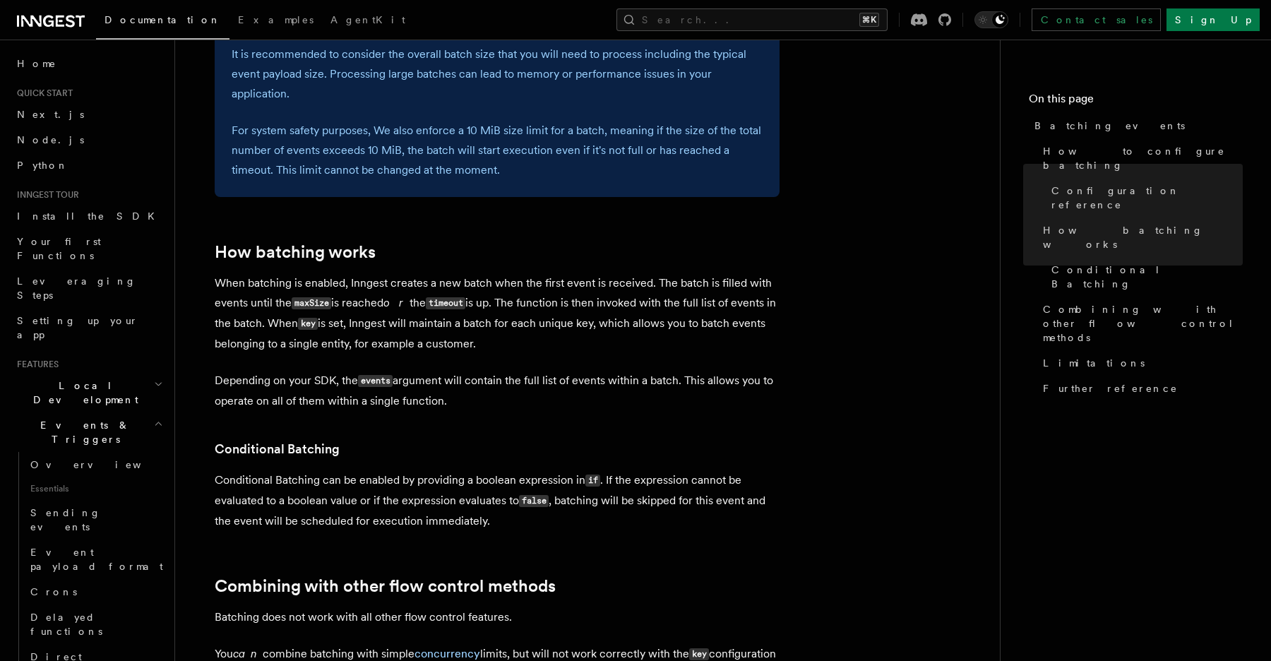
click at [451, 336] on p "When batching is enabled, Inngest creates a new batch when the first event is r…" at bounding box center [497, 313] width 565 height 81
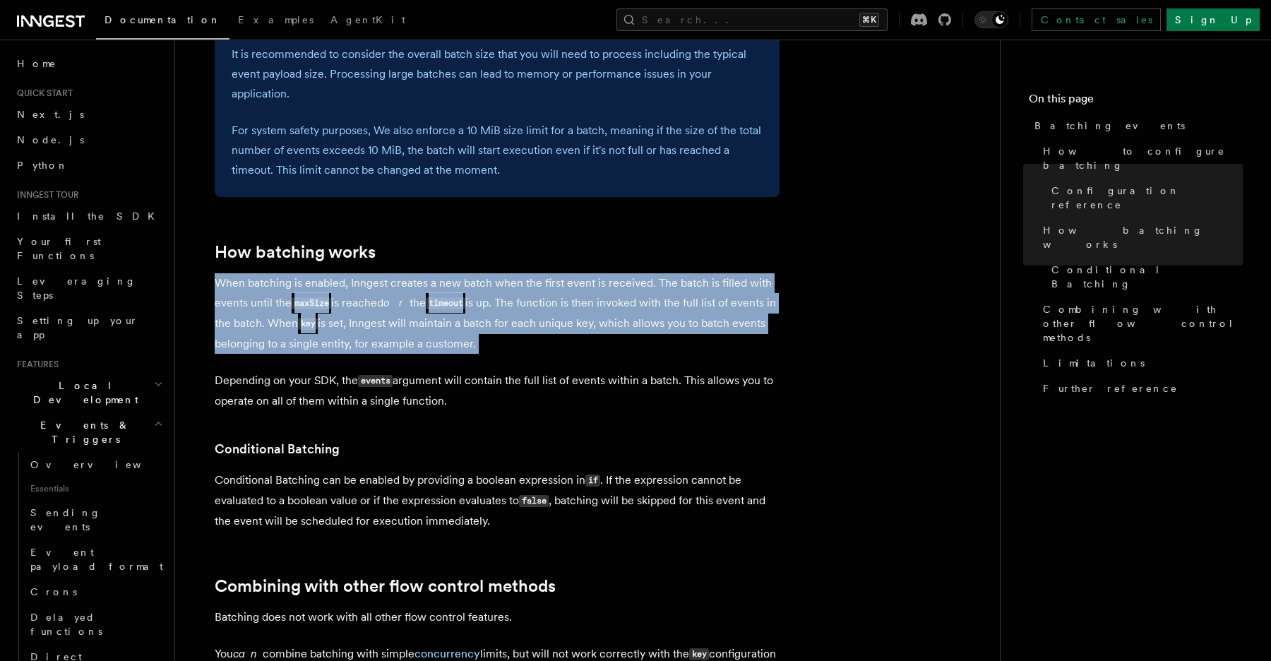
click at [451, 336] on p "When batching is enabled, Inngest creates a new batch when the first event is r…" at bounding box center [497, 313] width 565 height 81
click at [496, 336] on p "When batching is enabled, Inngest creates a new batch when the first event is r…" at bounding box center [497, 313] width 565 height 81
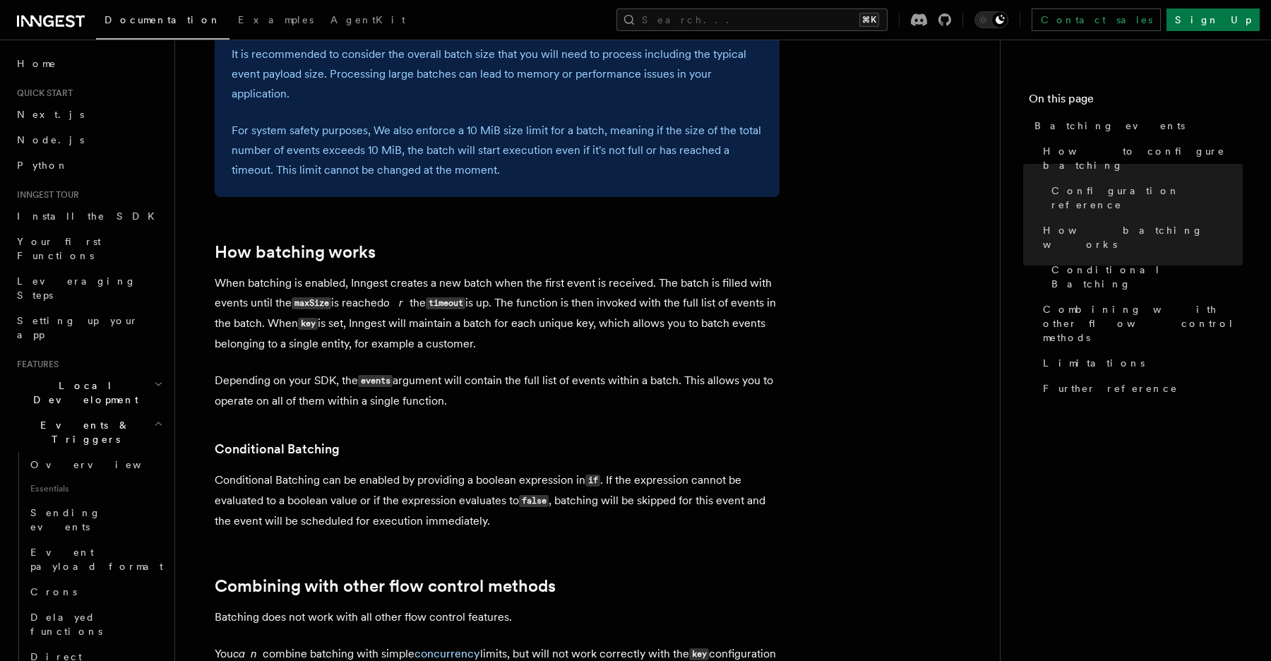
click at [227, 291] on p "When batching is enabled, Inngest creates a new batch when the first event is r…" at bounding box center [497, 313] width 565 height 81
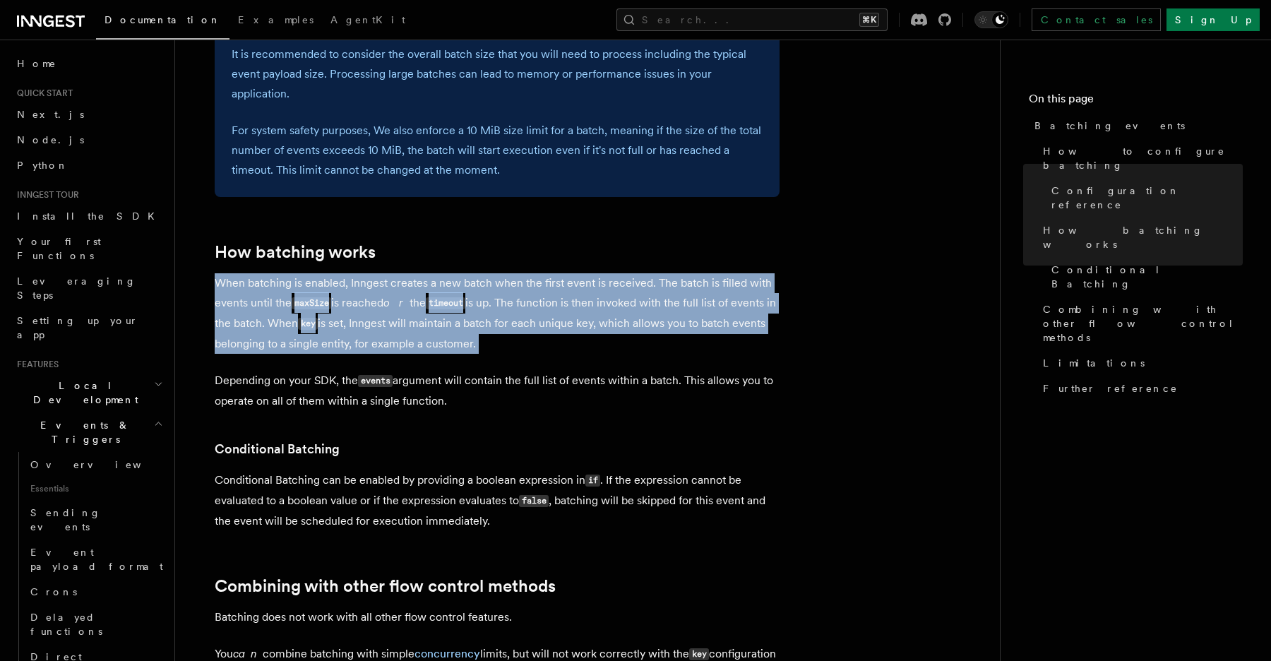
click at [227, 291] on p "When batching is enabled, Inngest creates a new batch when the first event is r…" at bounding box center [497, 313] width 565 height 81
click at [402, 324] on p "When batching is enabled, Inngest creates a new batch when the first event is r…" at bounding box center [497, 313] width 565 height 81
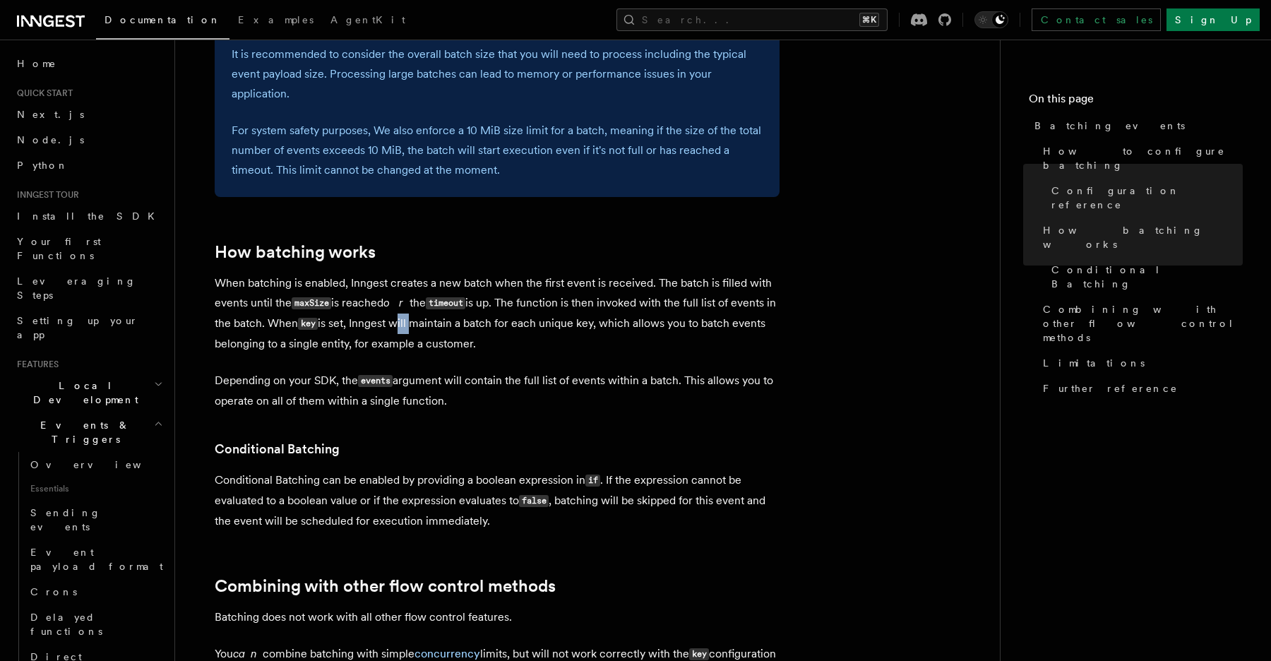
click at [402, 324] on p "When batching is enabled, Inngest creates a new batch when the first event is r…" at bounding box center [497, 313] width 565 height 81
click at [447, 331] on p "When batching is enabled, Inngest creates a new batch when the first event is r…" at bounding box center [497, 313] width 565 height 81
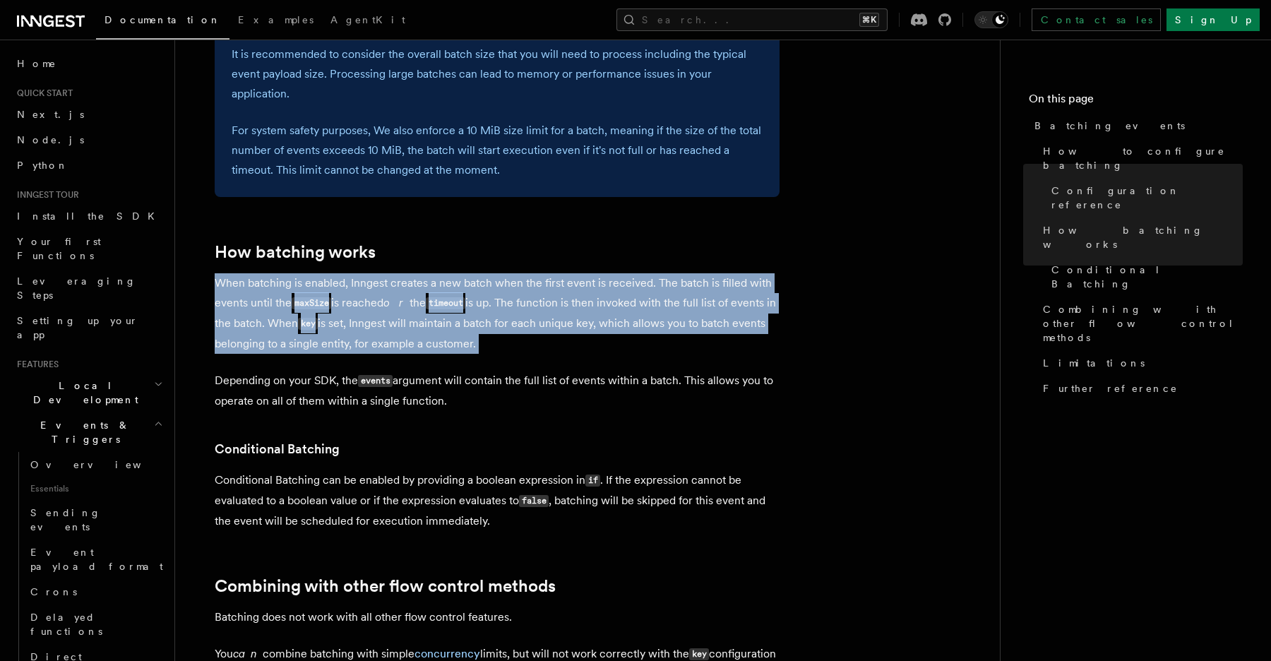
click at [447, 331] on p "When batching is enabled, Inngest creates a new batch when the first event is r…" at bounding box center [497, 313] width 565 height 81
click at [484, 353] on p "When batching is enabled, Inngest creates a new batch when the first event is r…" at bounding box center [497, 313] width 565 height 81
click at [495, 353] on p "When batching is enabled, Inngest creates a new batch when the first event is r…" at bounding box center [497, 313] width 565 height 81
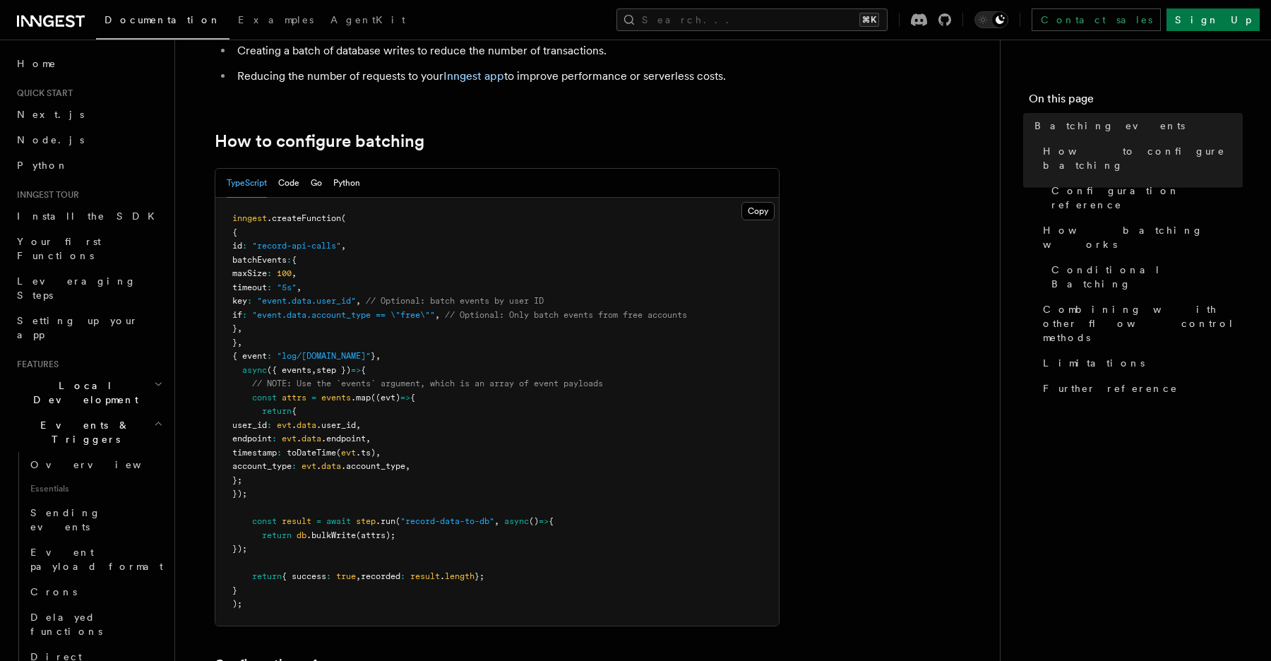
scroll to position [183, 0]
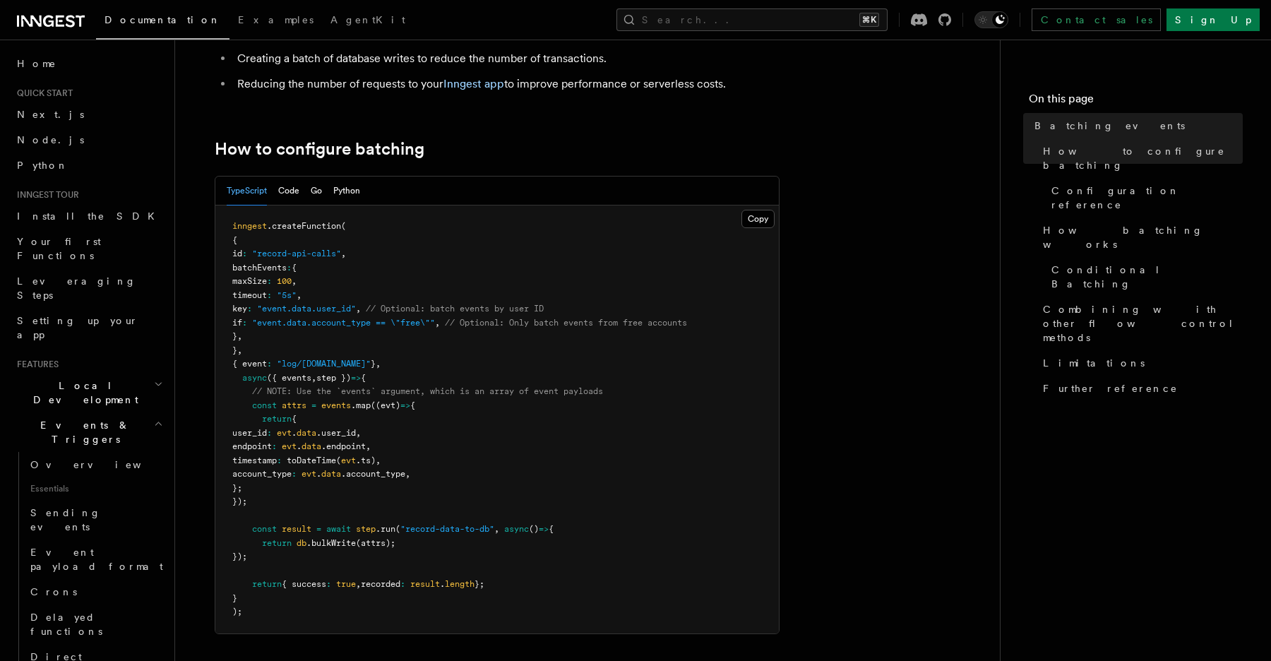
click at [495, 353] on pre "inngest .createFunction ( { id : "record-api-calls" , batchEvents : { maxSize :…" at bounding box center [497, 420] width 564 height 428
click at [490, 353] on pre "inngest .createFunction ( { id : "record-api-calls" , batchEvents : { maxSize :…" at bounding box center [497, 420] width 564 height 428
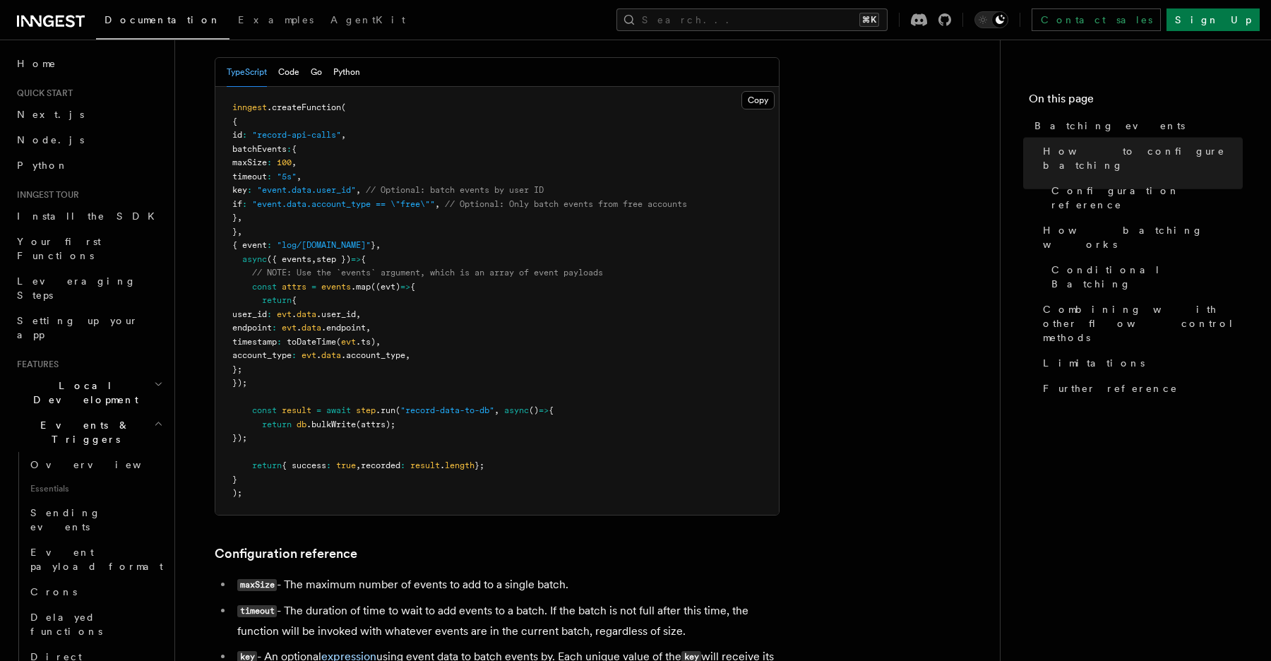
scroll to position [305, 0]
